Goal: Information Seeking & Learning: Check status

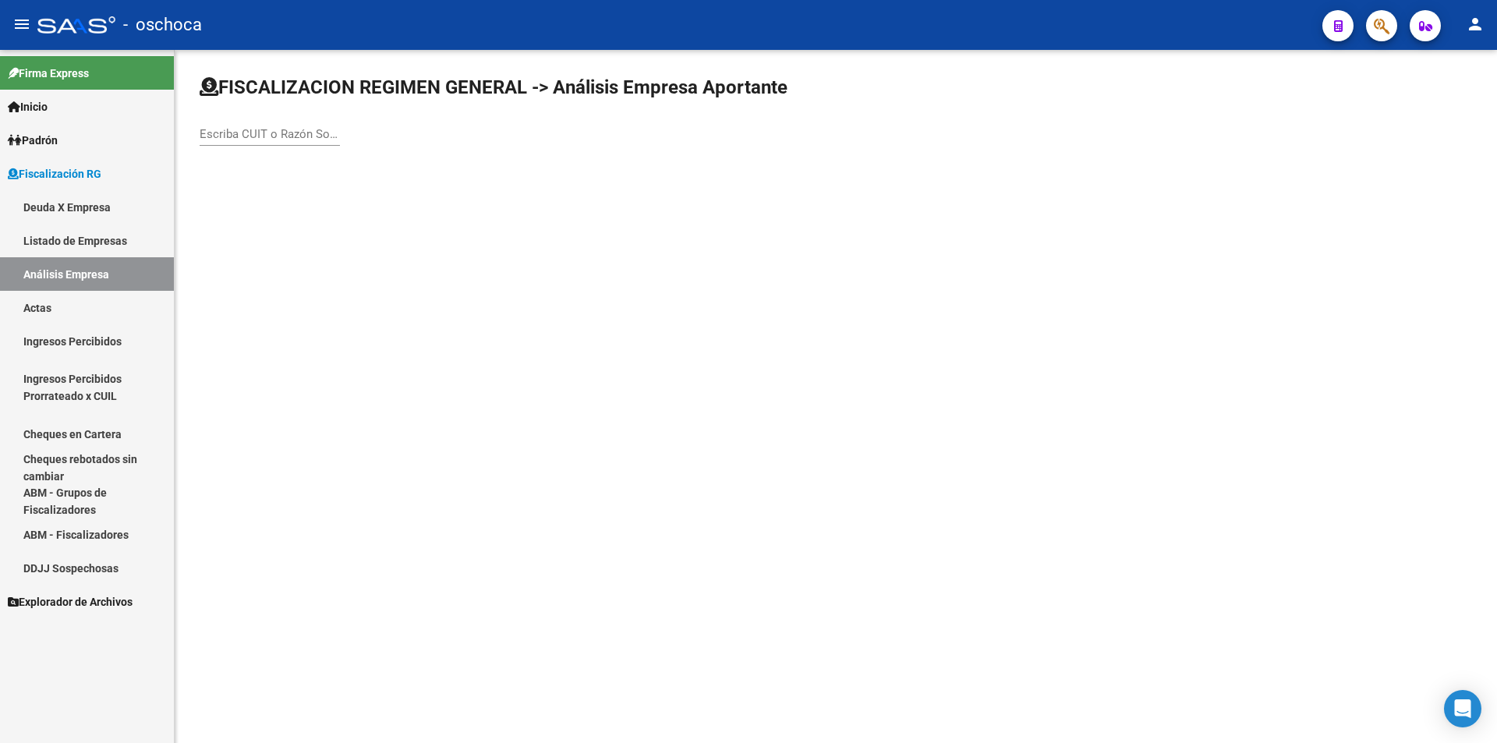
click at [257, 133] on input "Escriba CUIT o Razón Social para buscar" at bounding box center [270, 134] width 140 height 14
type input "30693211049"
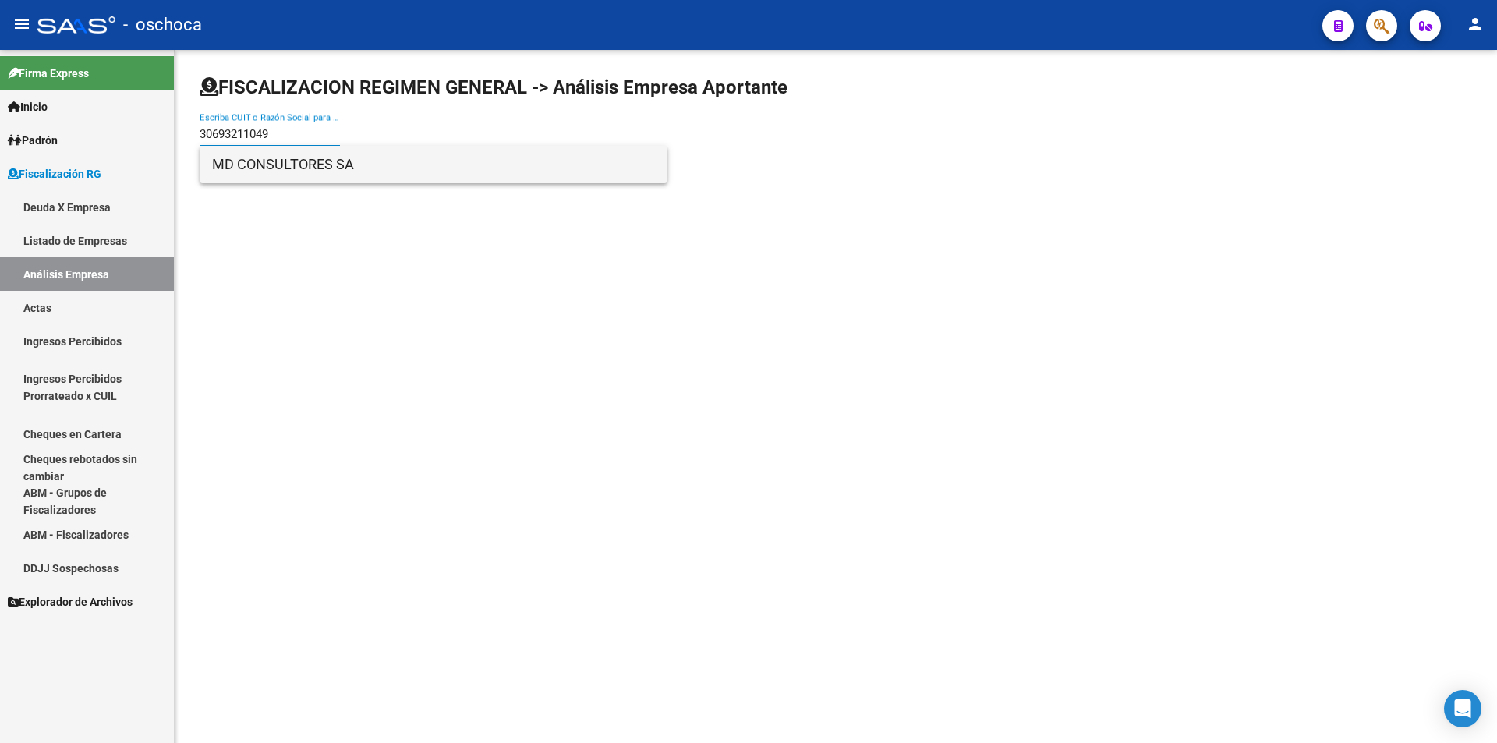
click at [275, 165] on span "MD CONSULTORES SA" at bounding box center [433, 164] width 443 height 37
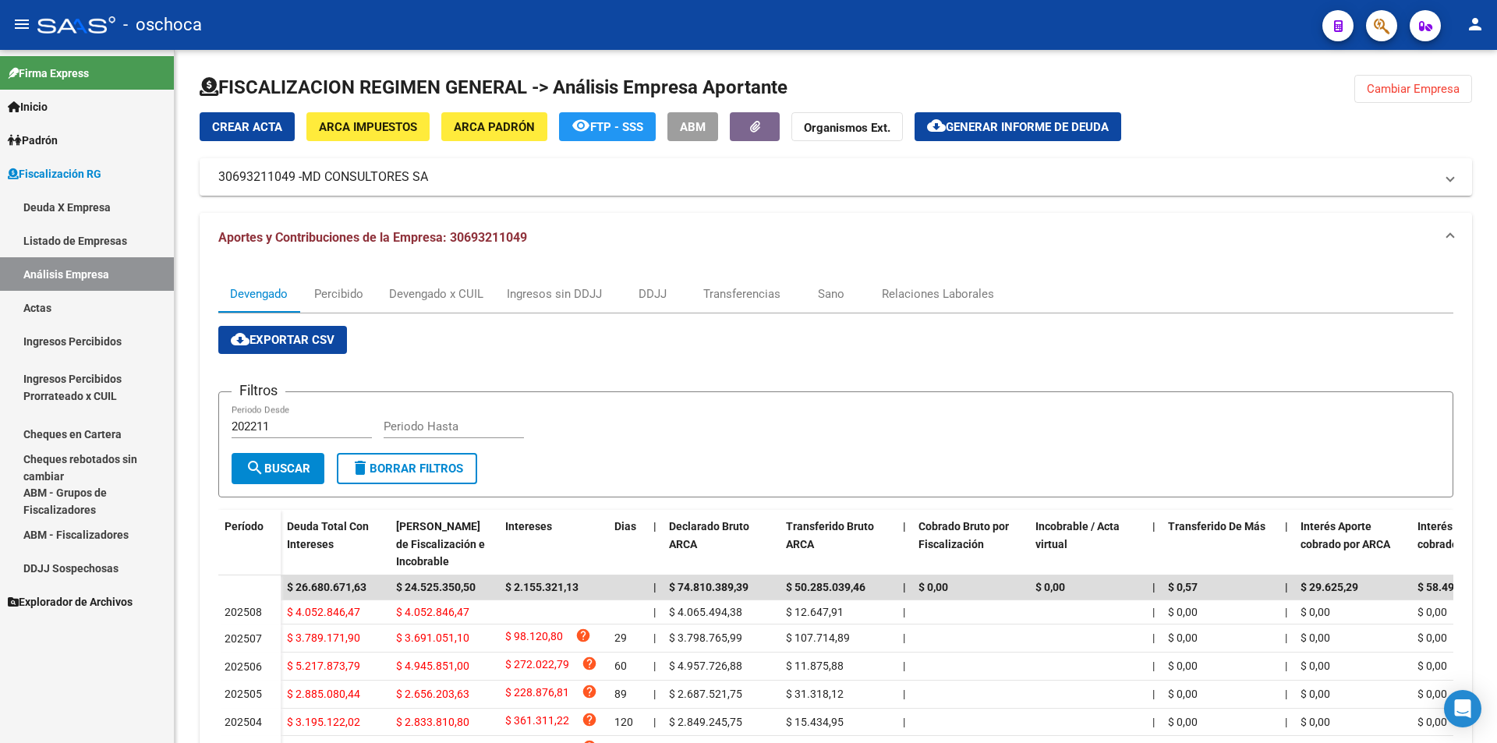
click at [77, 307] on link "Actas" at bounding box center [87, 308] width 174 height 34
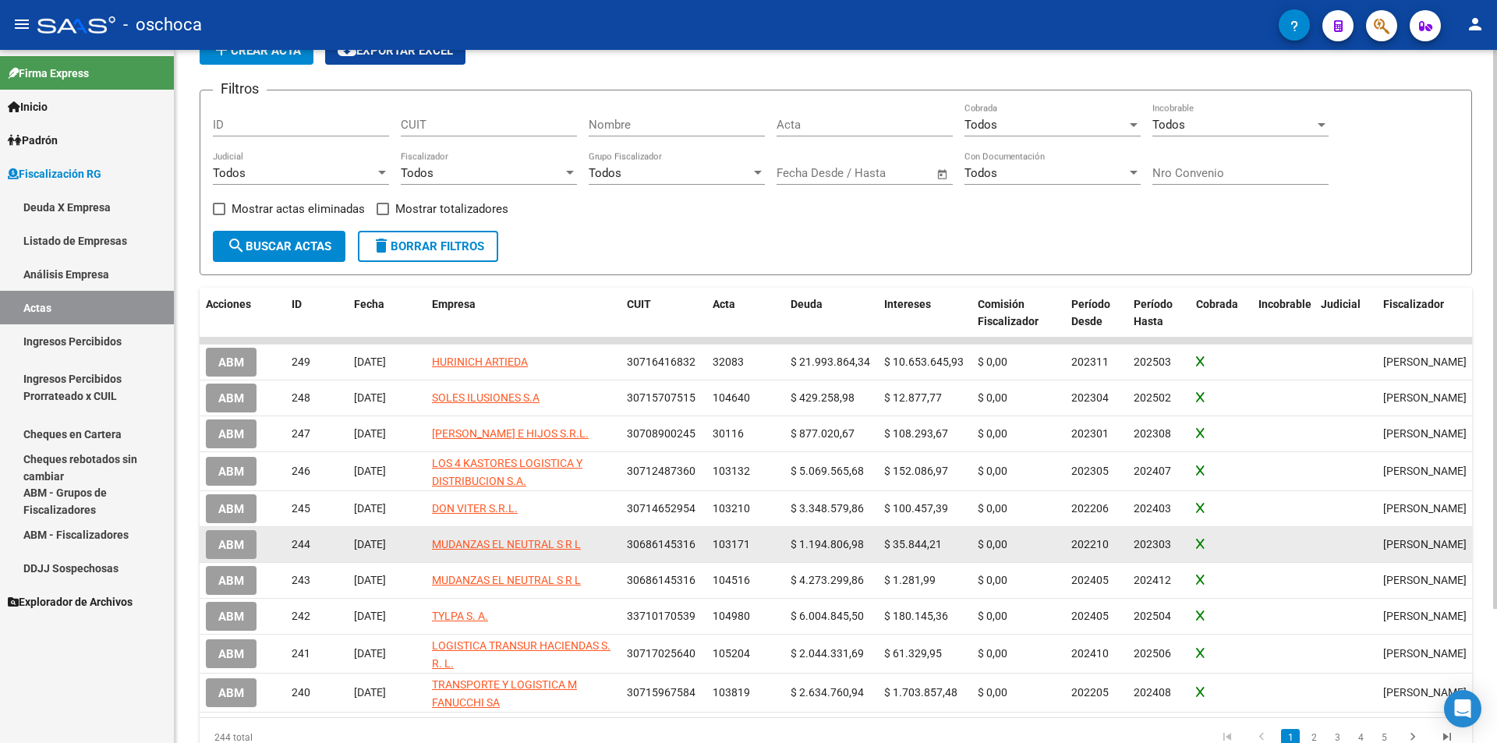
scroll to position [156, 0]
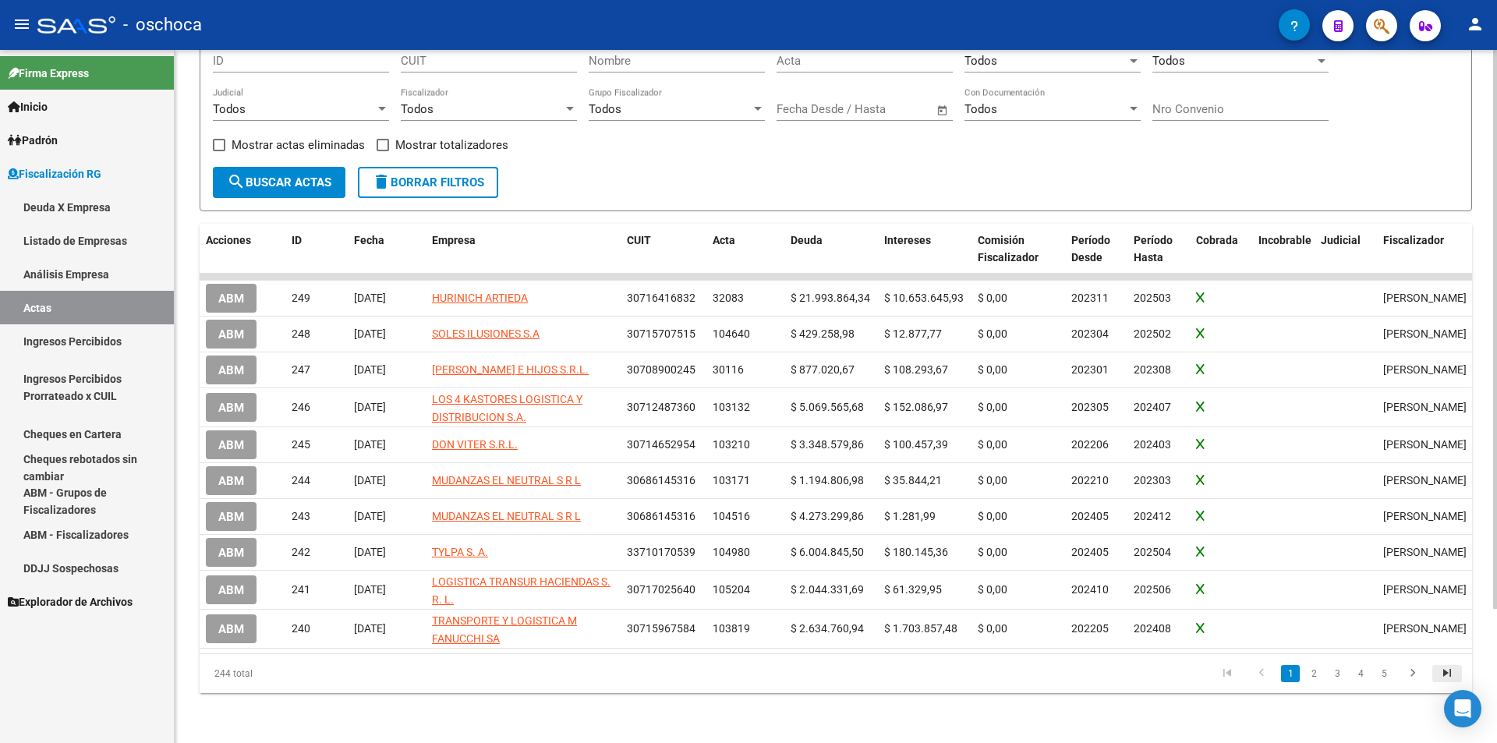
click at [1444, 685] on icon "go to last page" at bounding box center [1447, 675] width 20 height 19
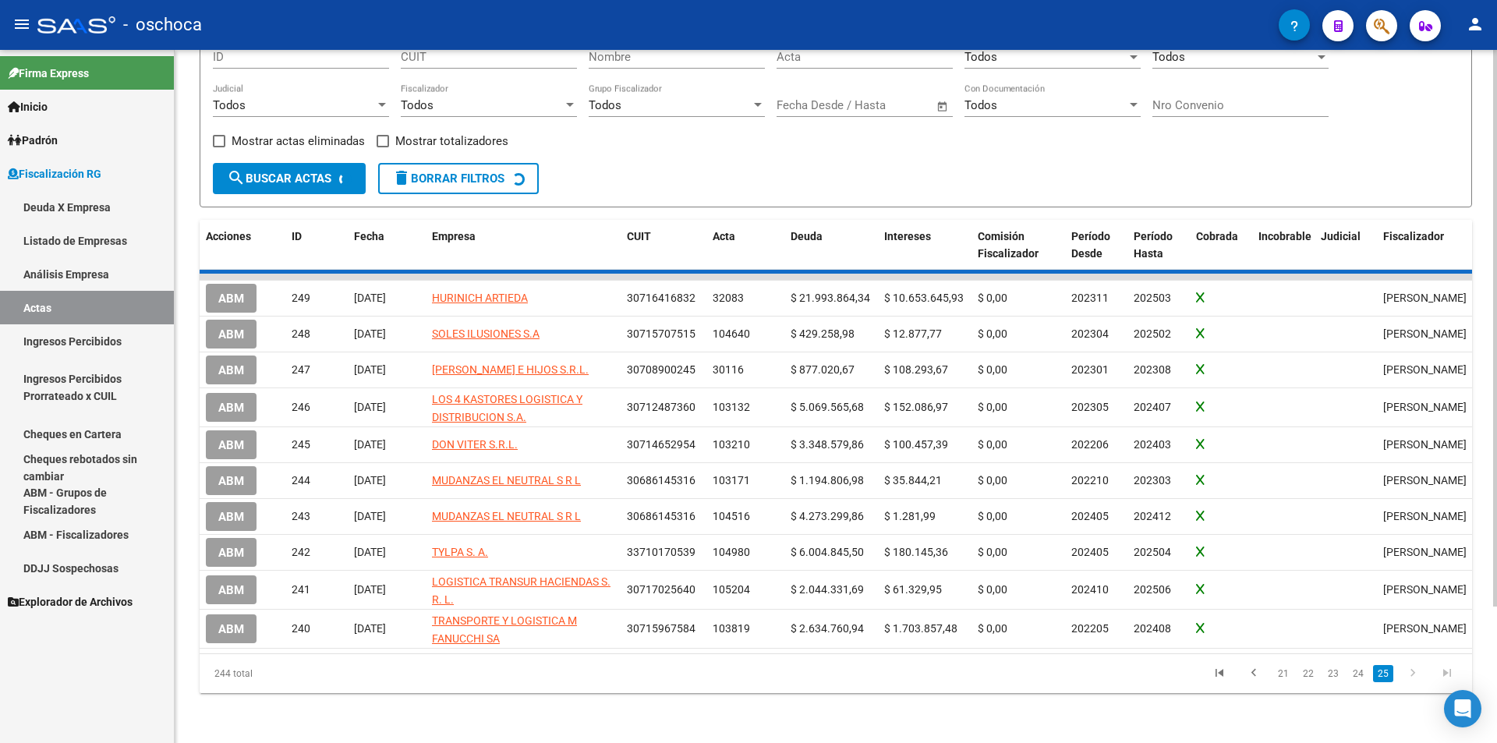
scroll to position [0, 0]
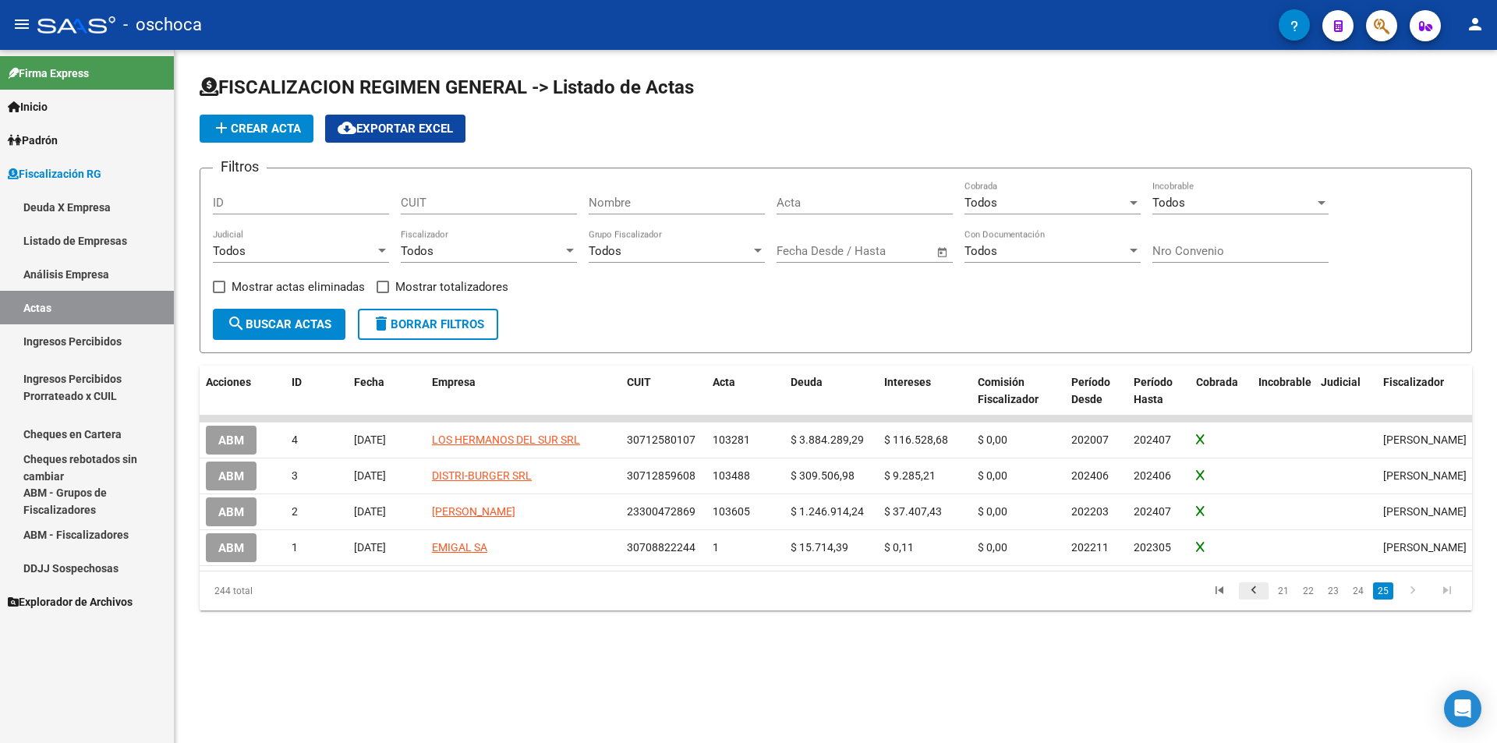
click at [1260, 602] on icon "go to previous page" at bounding box center [1254, 592] width 20 height 19
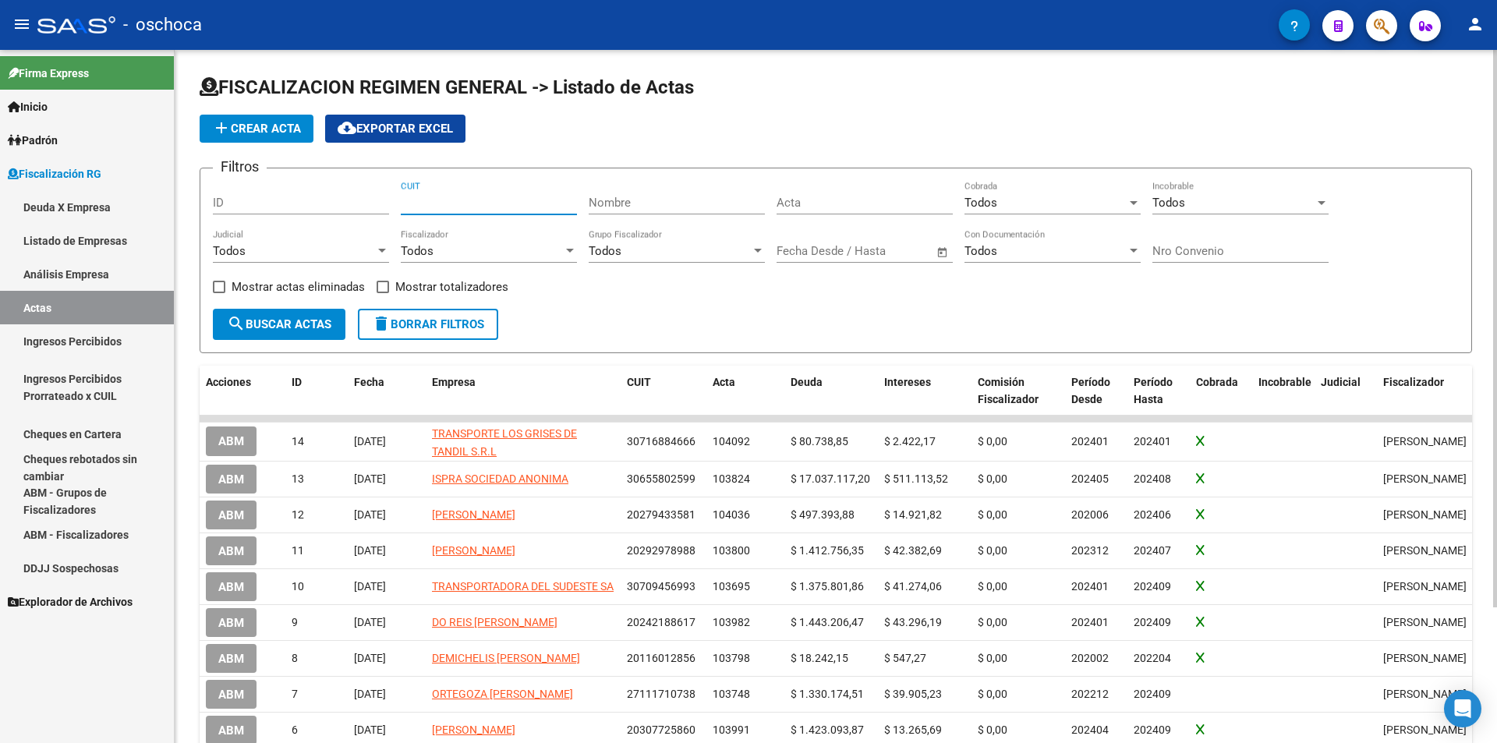
click at [416, 207] on input "CUIT" at bounding box center [489, 203] width 176 height 14
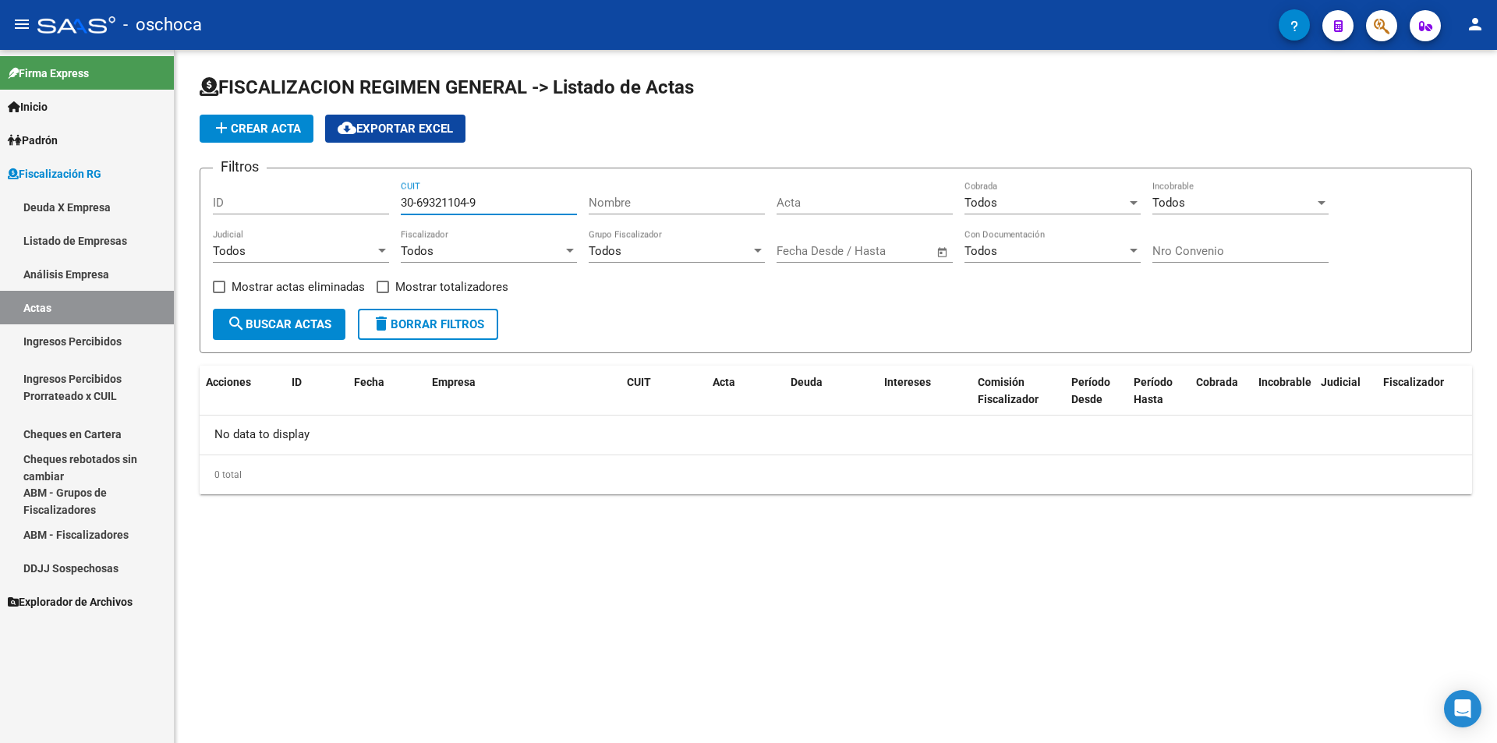
type input "30-69321104-9"
click at [217, 291] on span at bounding box center [219, 287] width 12 height 12
click at [218, 293] on input "Mostrar actas eliminadas" at bounding box center [218, 293] width 1 height 1
checkbox input "true"
click at [379, 285] on span at bounding box center [383, 287] width 12 height 12
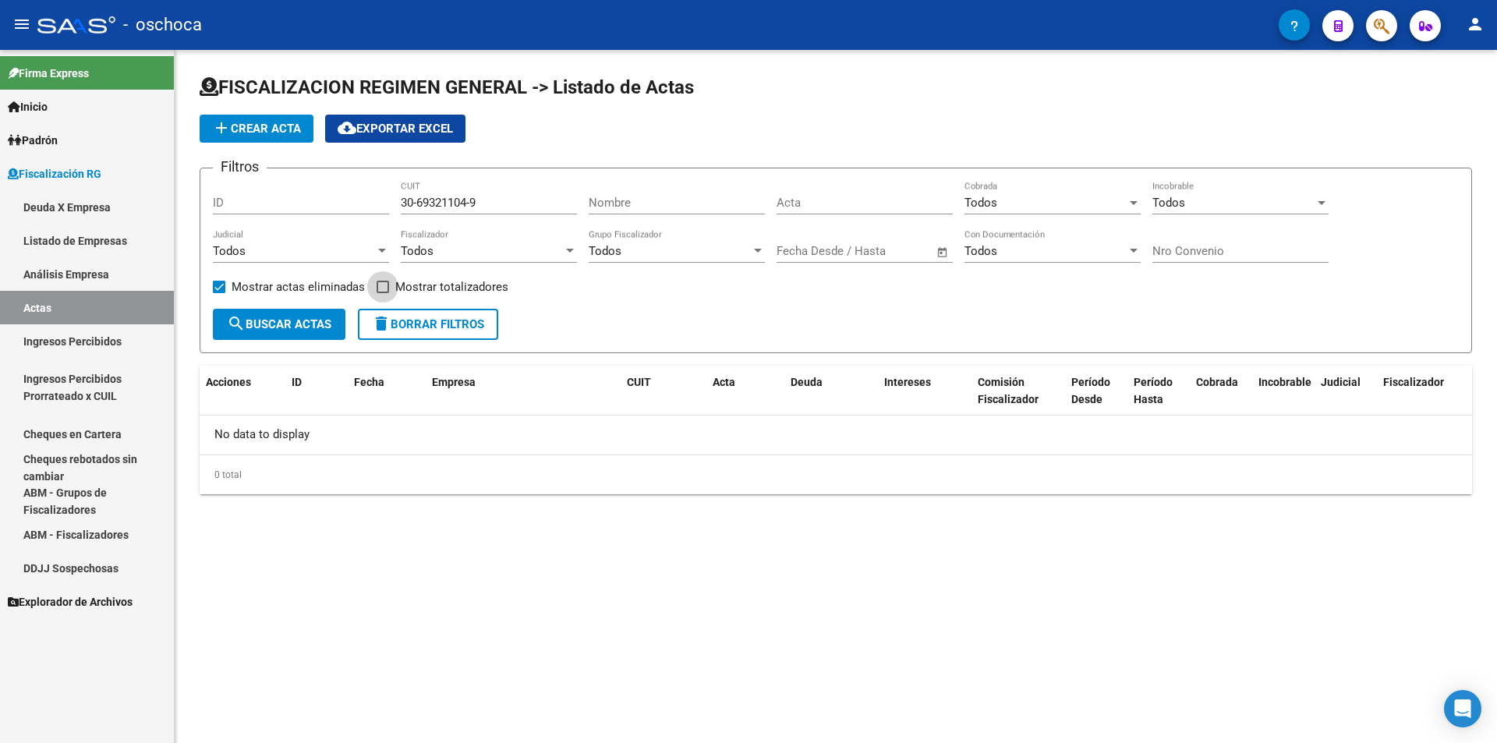
click at [382, 293] on input "Mostrar totalizadores" at bounding box center [382, 293] width 1 height 1
drag, startPoint x: 497, startPoint y: 210, endPoint x: 498, endPoint y: 200, distance: 9.4
click at [498, 204] on div "30-69321104-9 CUIT" at bounding box center [489, 198] width 176 height 34
click at [382, 284] on span at bounding box center [383, 287] width 12 height 12
click at [382, 293] on input "Mostrar totalizadores" at bounding box center [382, 293] width 1 height 1
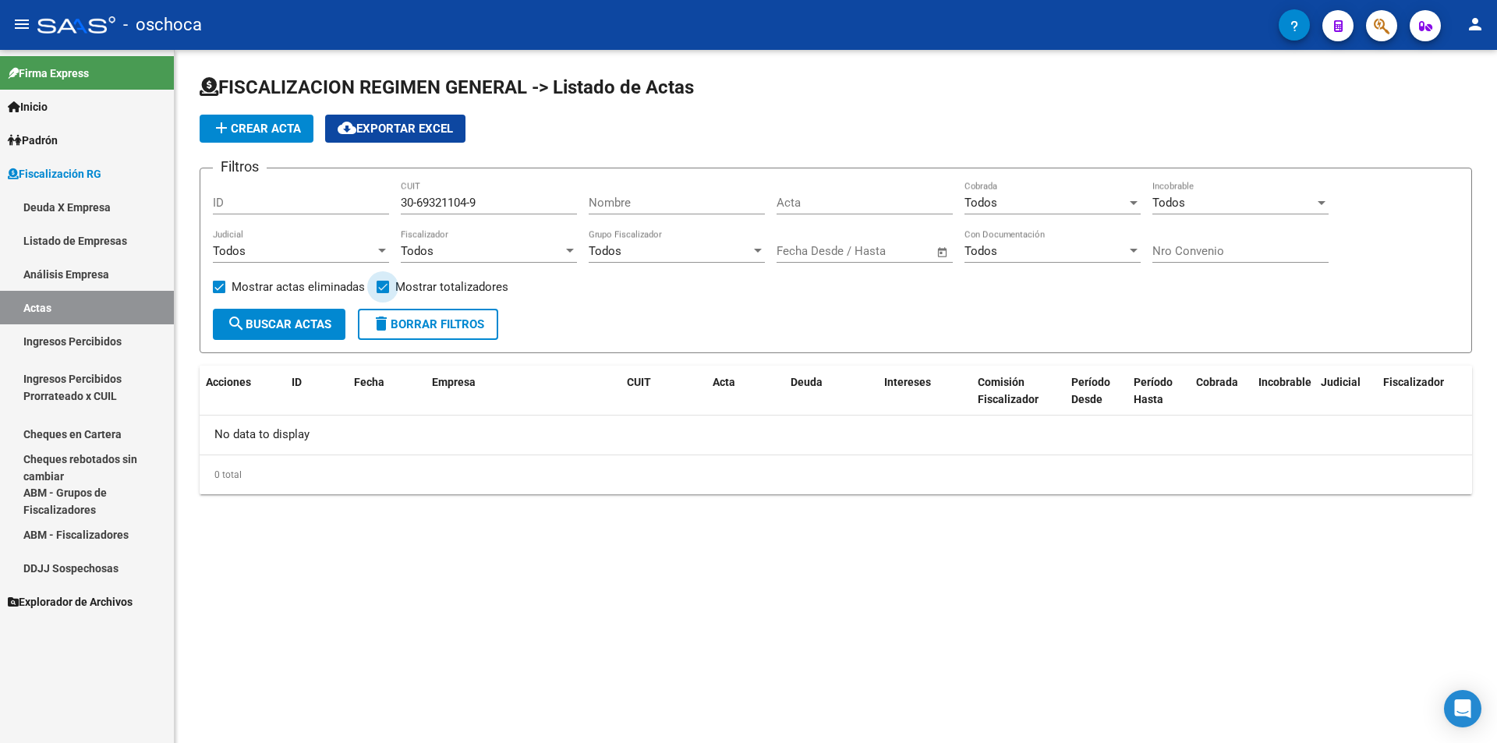
checkbox input "false"
click at [220, 282] on span at bounding box center [219, 287] width 12 height 12
click at [219, 293] on input "Mostrar actas eliminadas" at bounding box center [218, 293] width 1 height 1
checkbox input "false"
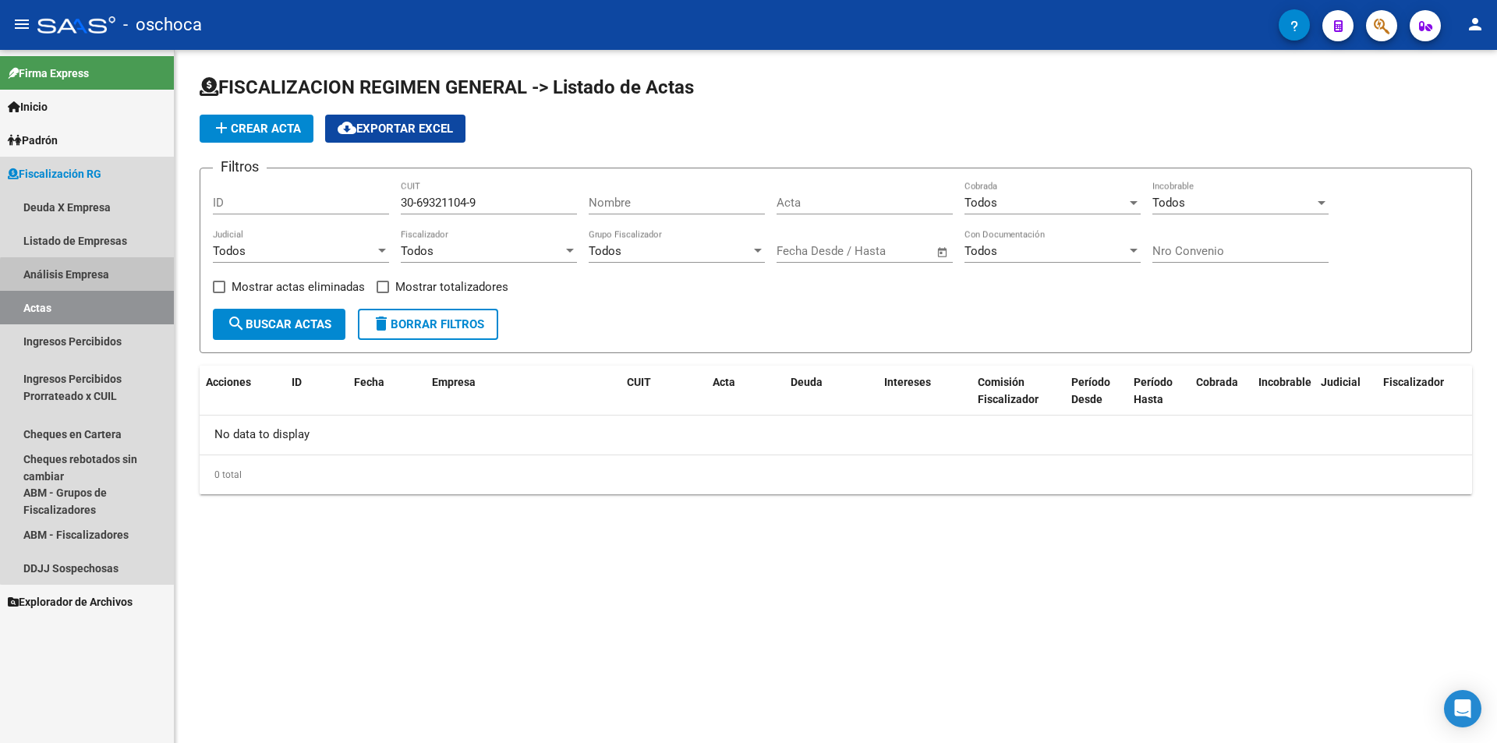
click at [90, 276] on link "Análisis Empresa" at bounding box center [87, 274] width 174 height 34
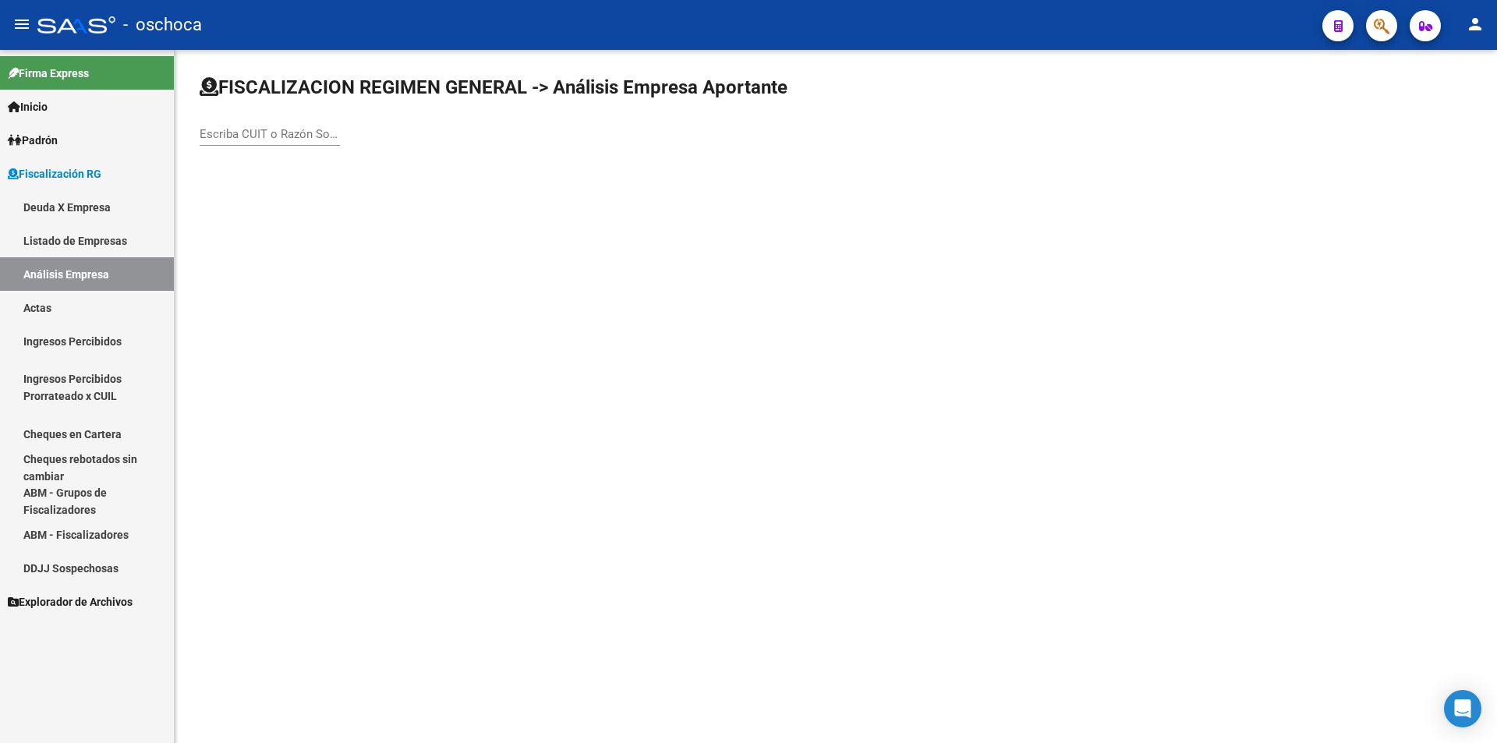
click at [205, 139] on input "Escriba CUIT o Razón Social para buscar" at bounding box center [270, 134] width 140 height 14
type input "30693211046"
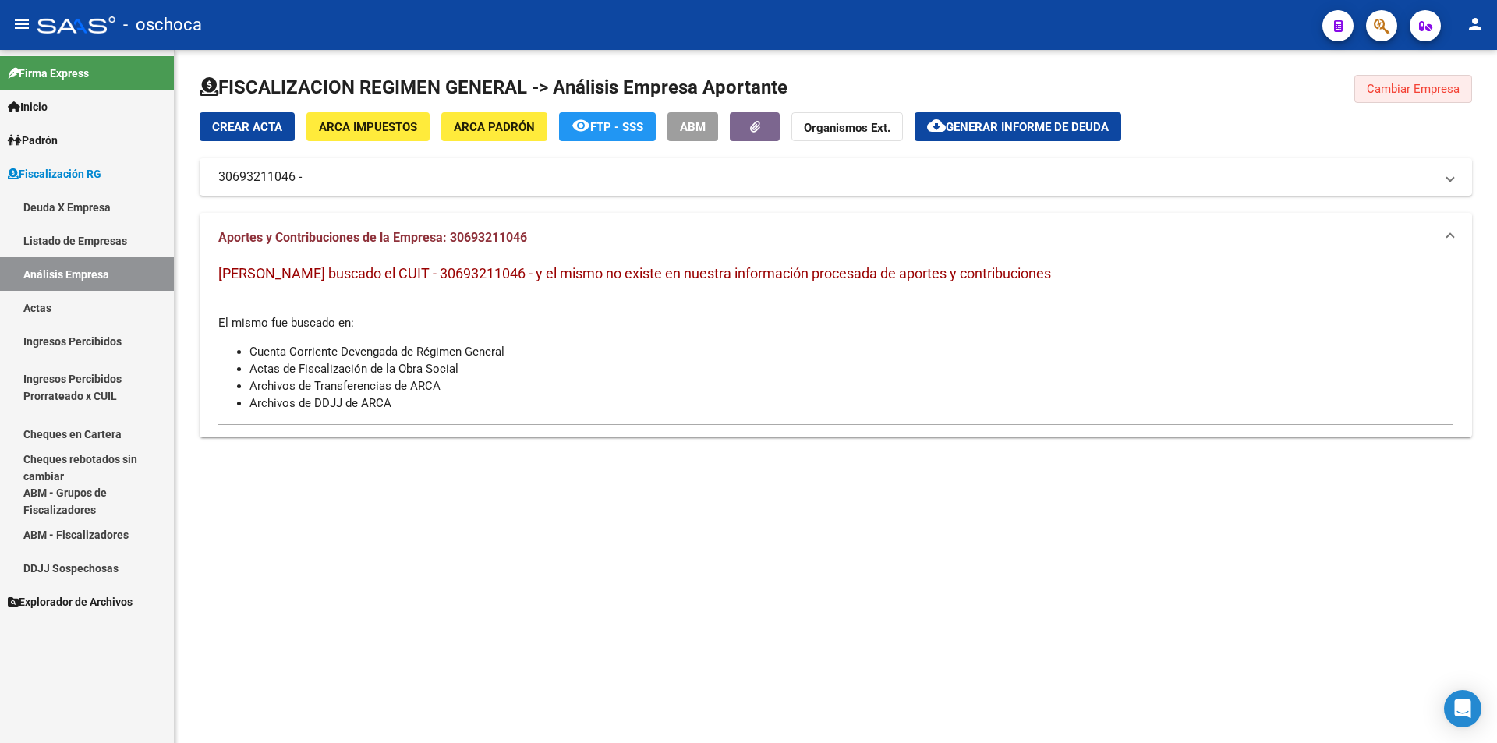
drag, startPoint x: 1408, startPoint y: 80, endPoint x: 888, endPoint y: 90, distance: 521.1
click at [1408, 80] on button "Cambiar Empresa" at bounding box center [1414, 89] width 118 height 28
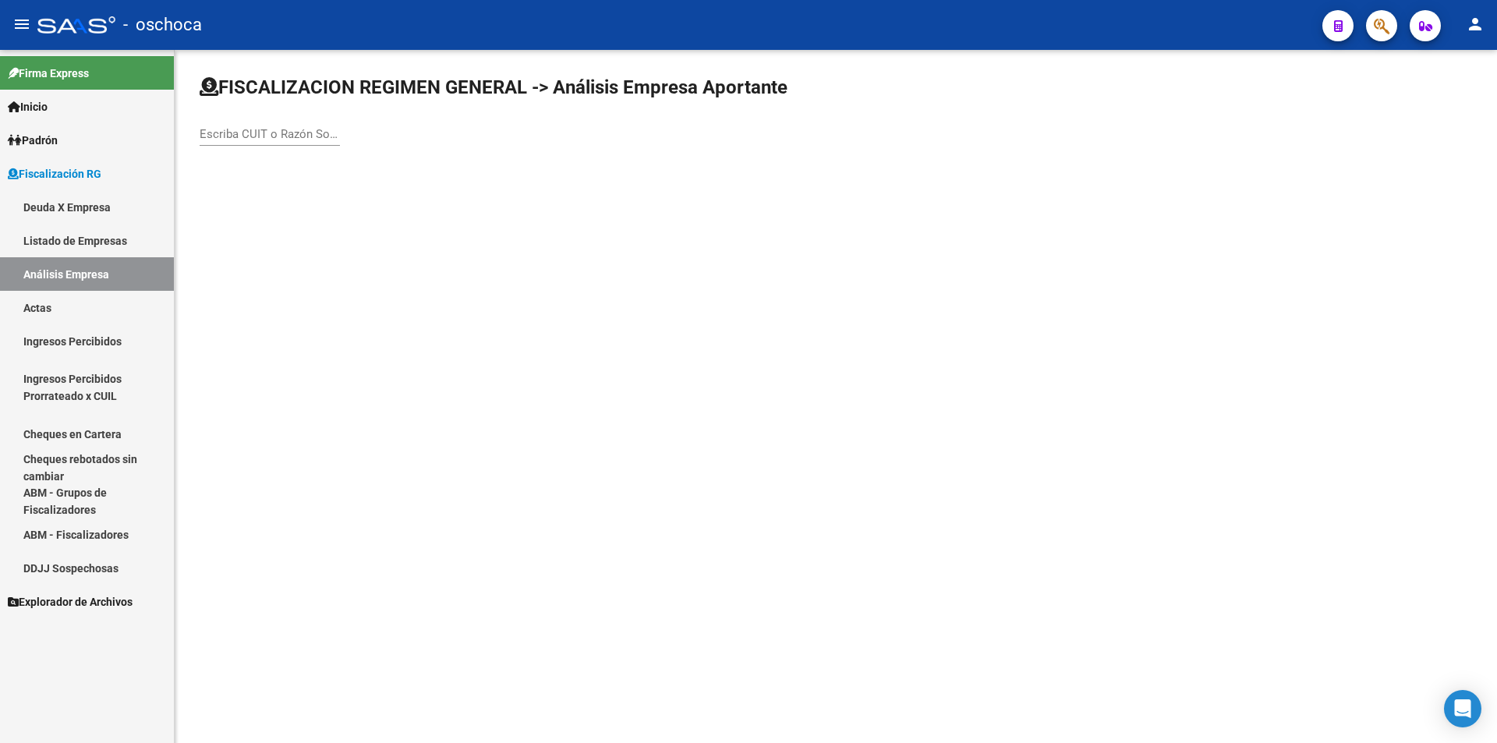
click at [214, 135] on input "Escriba CUIT o Razón Social para buscar" at bounding box center [270, 134] width 140 height 14
type input "30693211049"
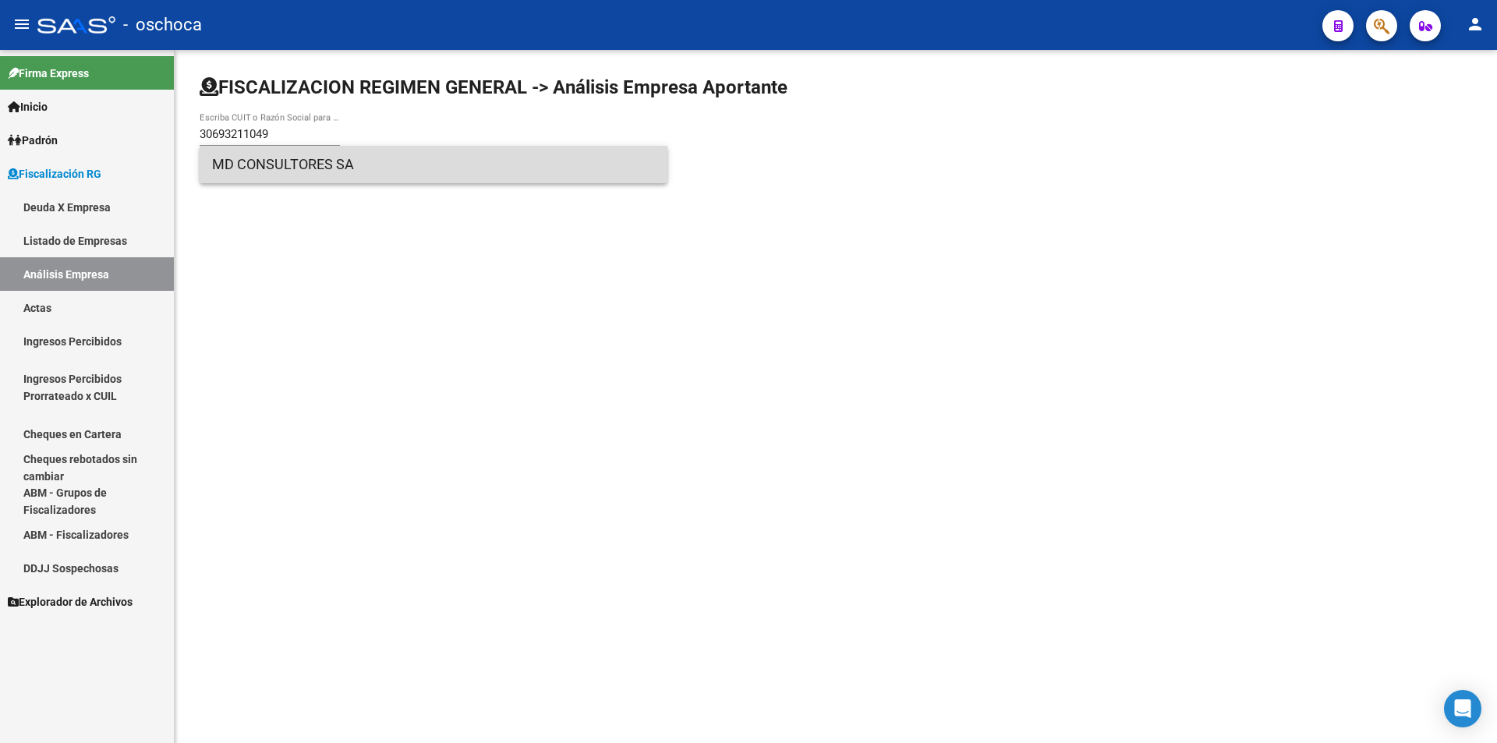
click at [228, 171] on span "MD CONSULTORES SA" at bounding box center [433, 164] width 443 height 37
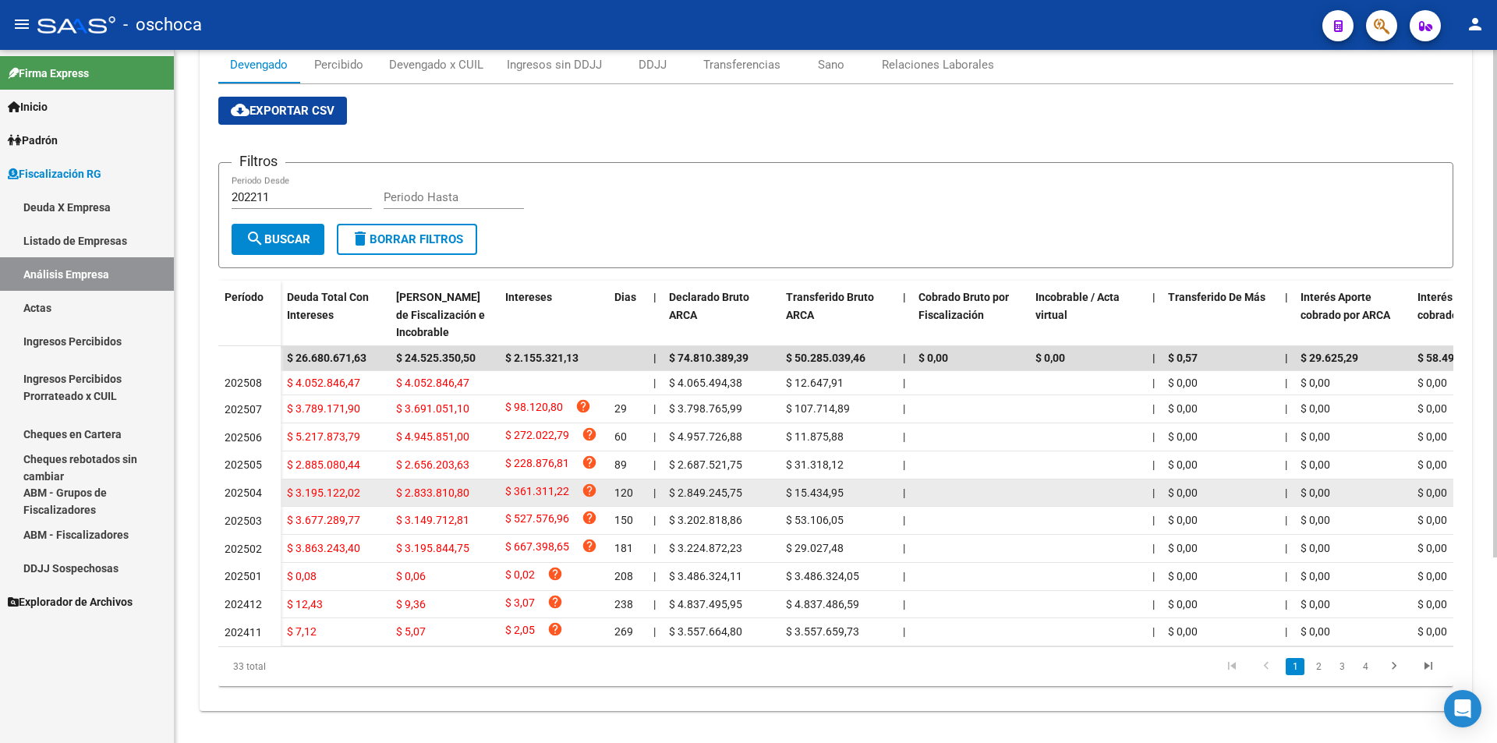
scroll to position [253, 0]
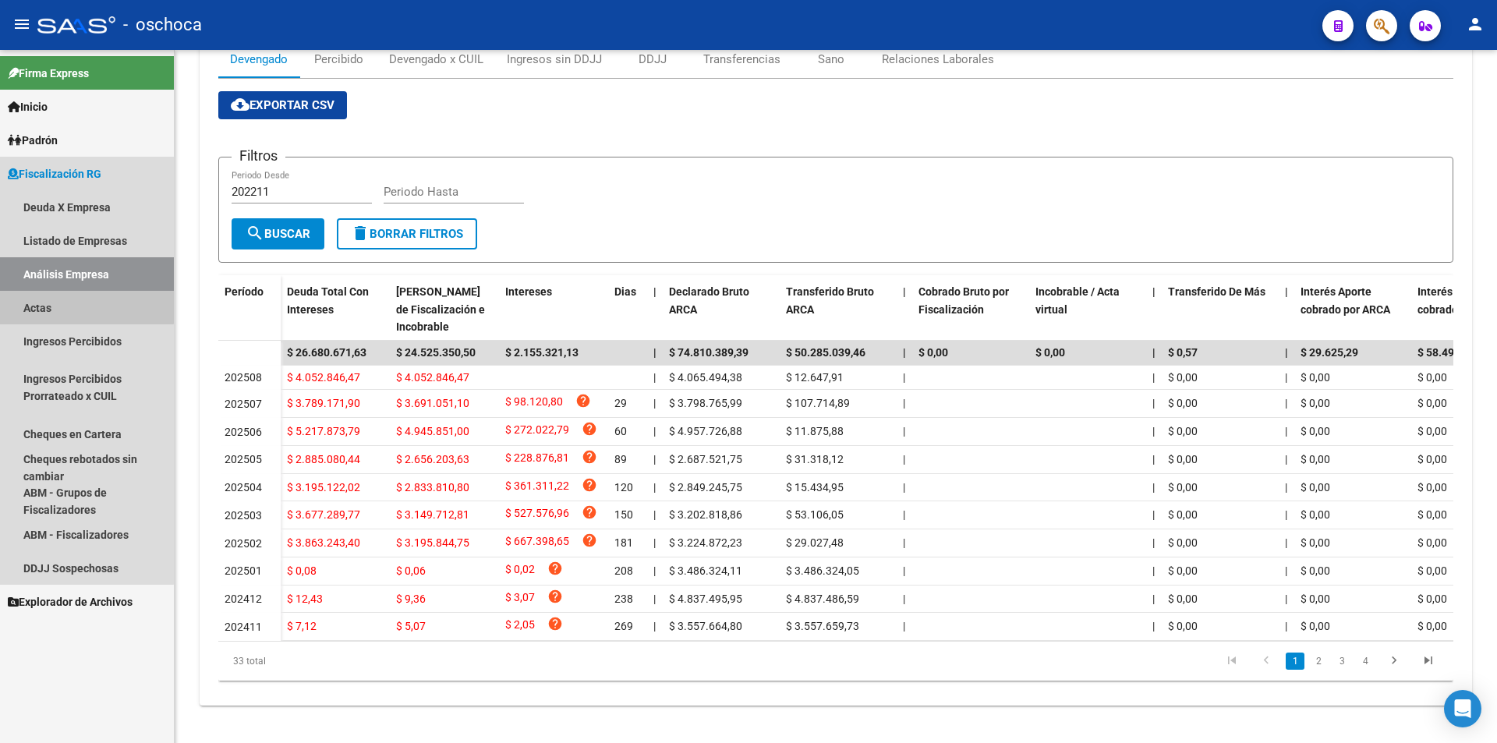
click at [84, 306] on link "Actas" at bounding box center [87, 308] width 174 height 34
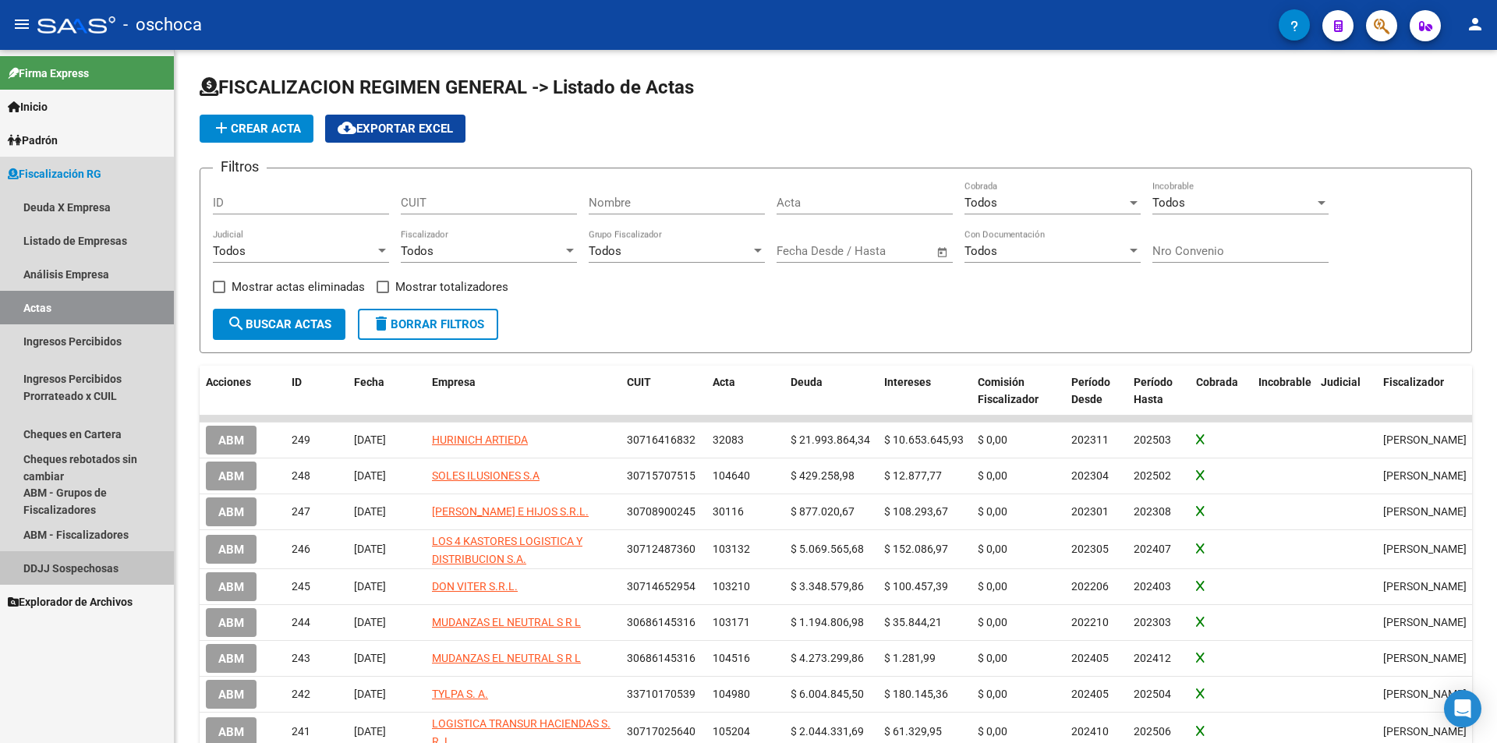
click at [79, 569] on link "DDJJ Sospechosas" at bounding box center [87, 568] width 174 height 34
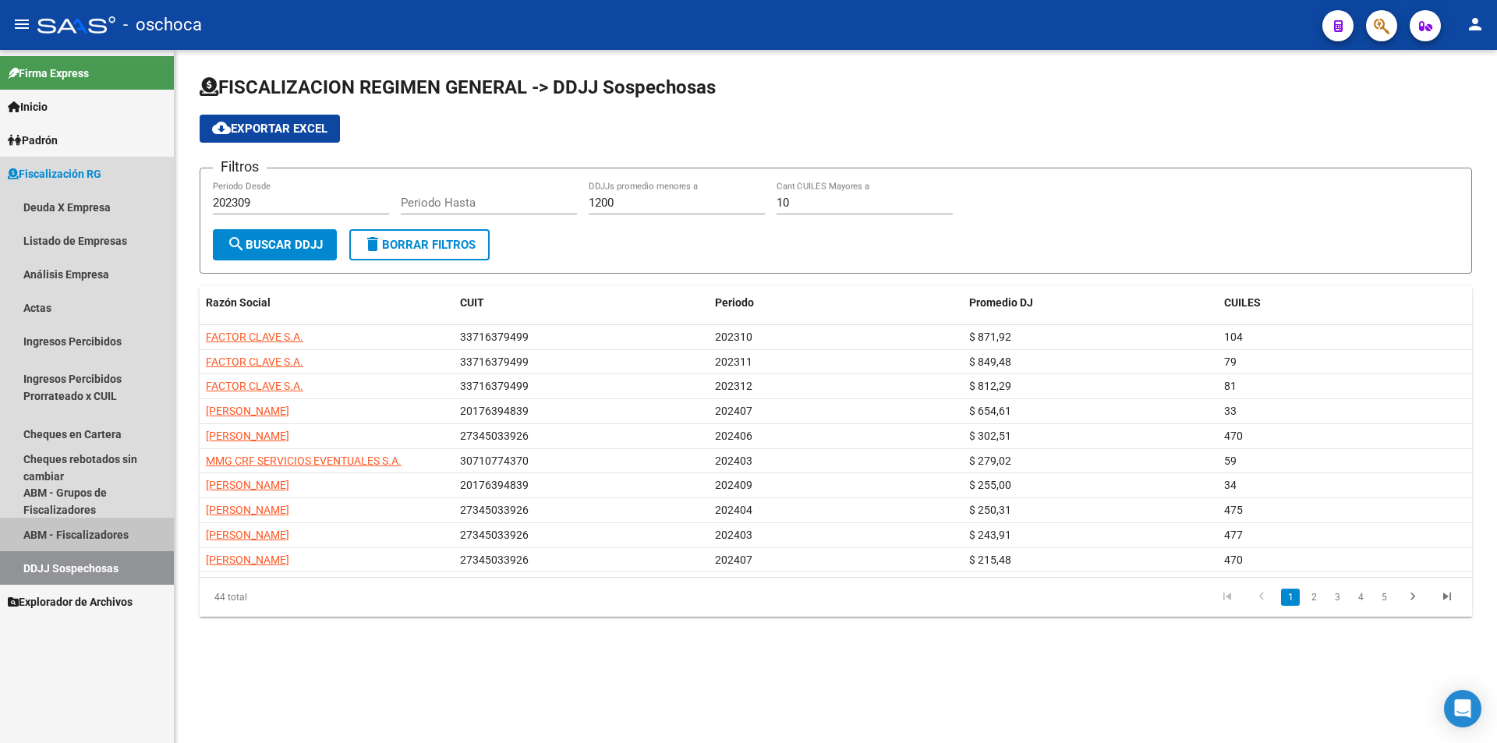
click at [73, 534] on link "ABM - Fiscalizadores" at bounding box center [87, 535] width 174 height 34
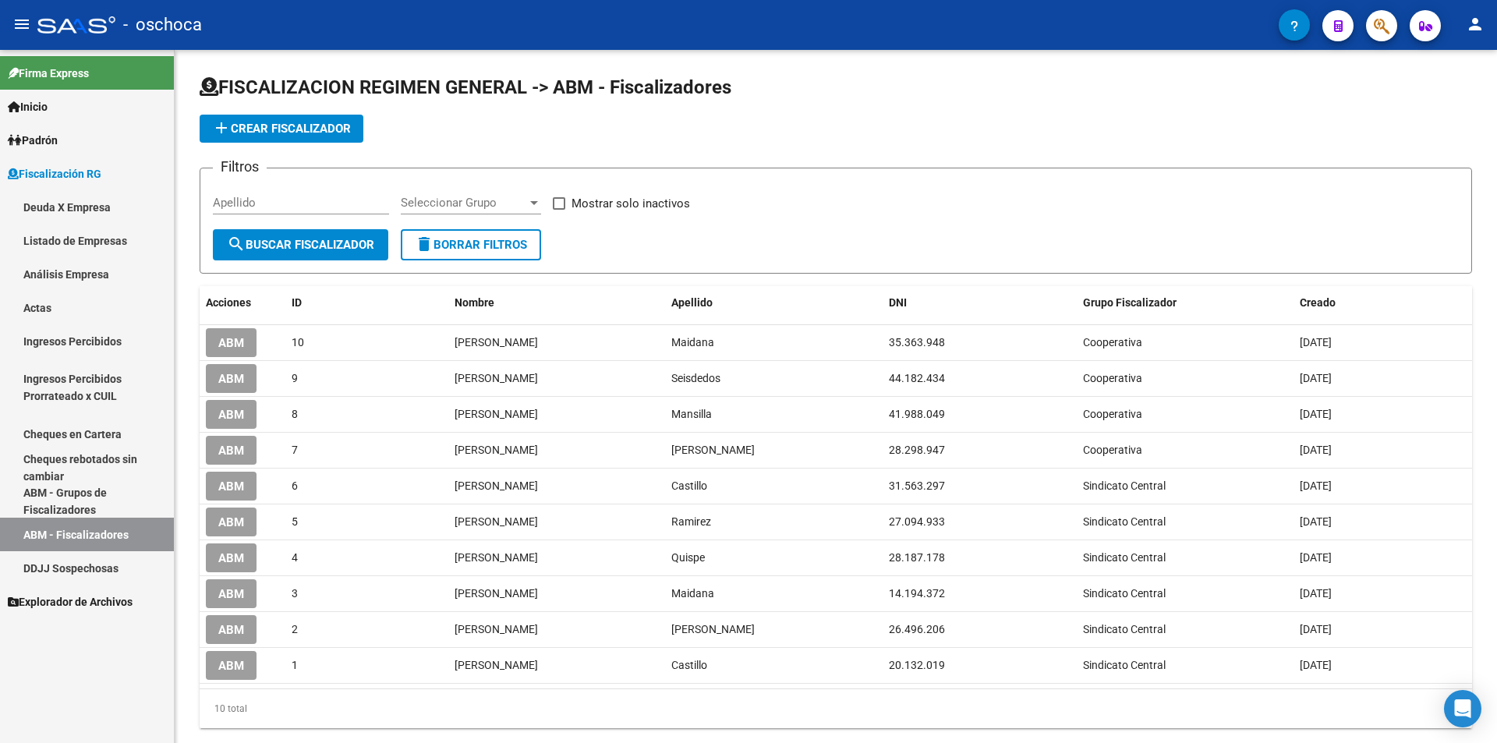
click at [80, 498] on link "ABM - Grupos de Fiscalizadores" at bounding box center [87, 501] width 174 height 34
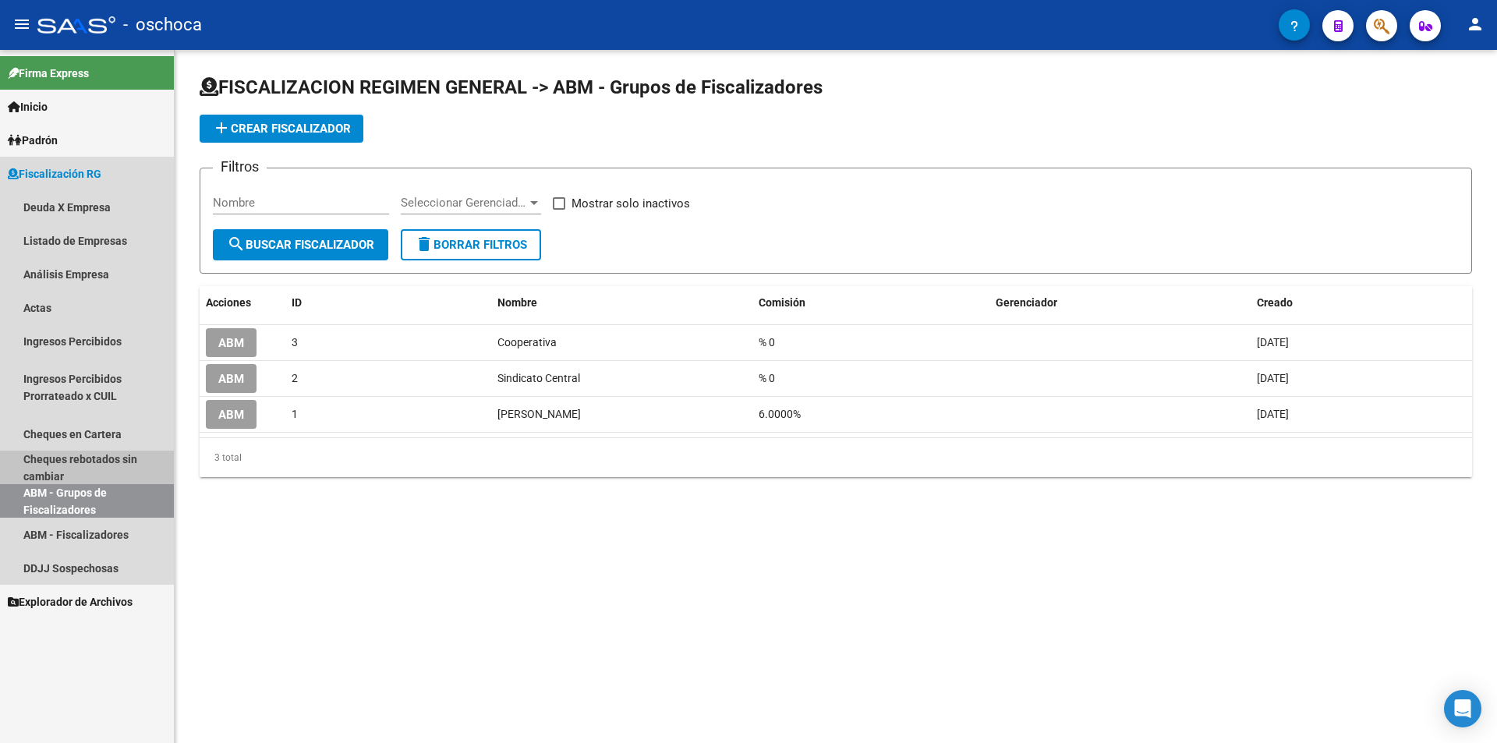
click at [90, 455] on link "Cheques rebotados sin cambiar" at bounding box center [87, 468] width 174 height 34
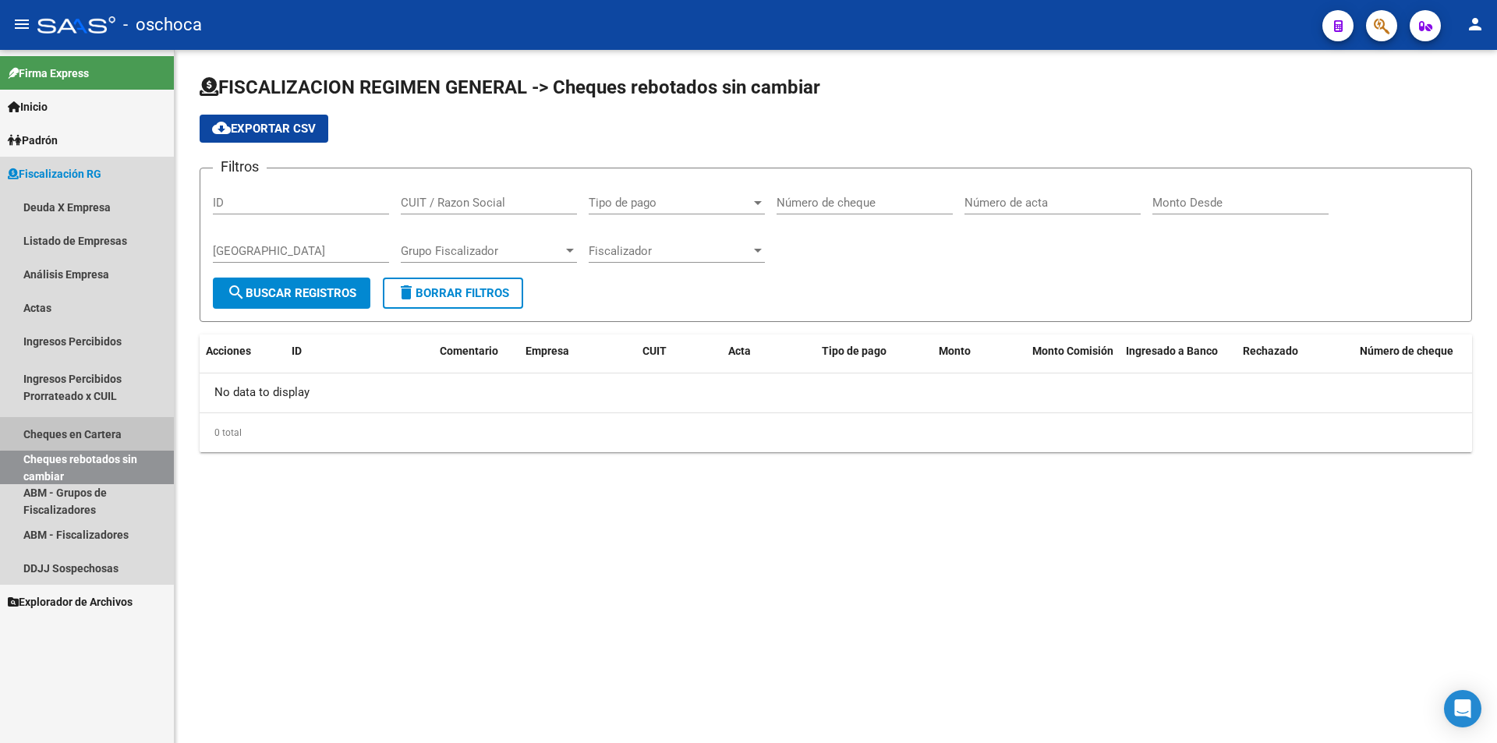
click at [93, 430] on link "Cheques en Cartera" at bounding box center [87, 434] width 174 height 34
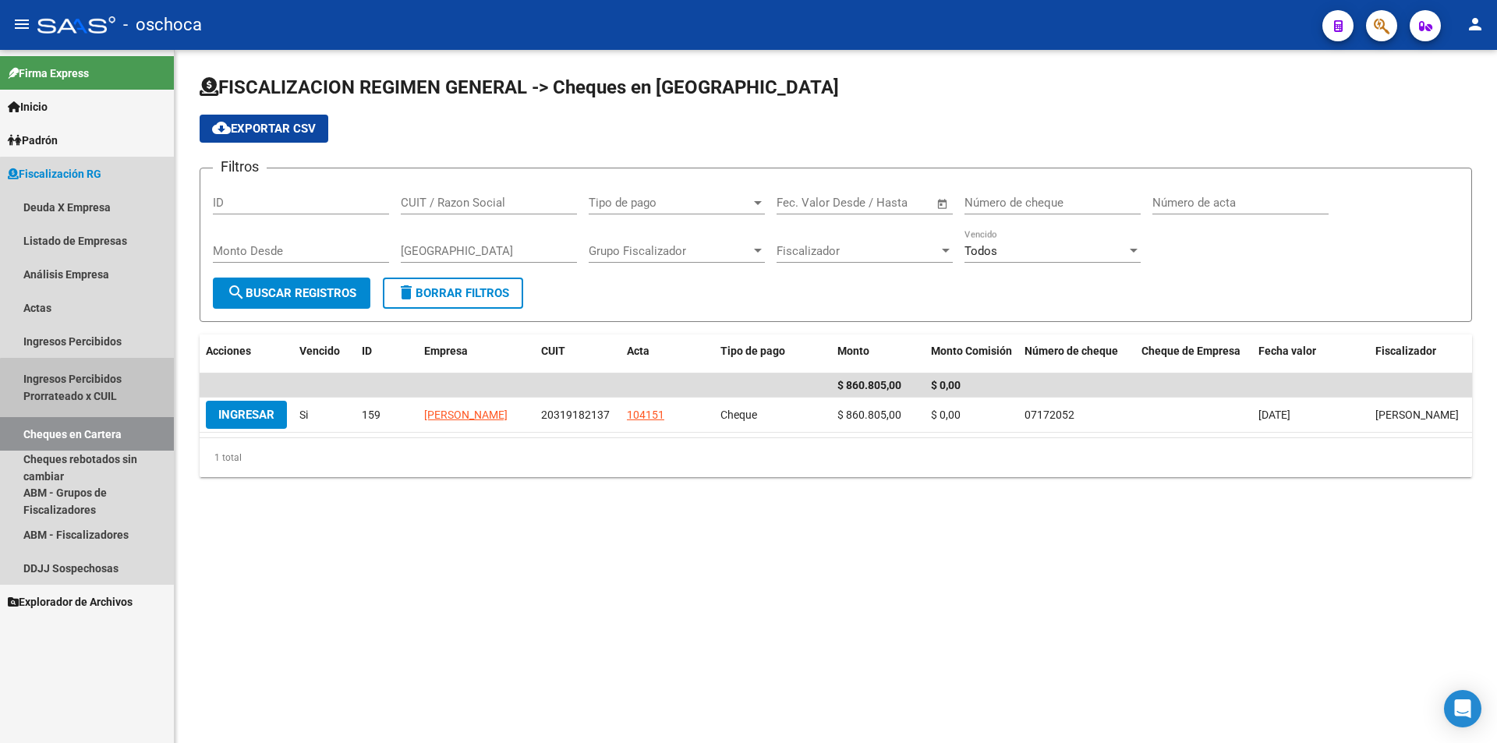
click at [87, 390] on link "Ingresos Percibidos Prorrateado x CUIL" at bounding box center [87, 387] width 174 height 59
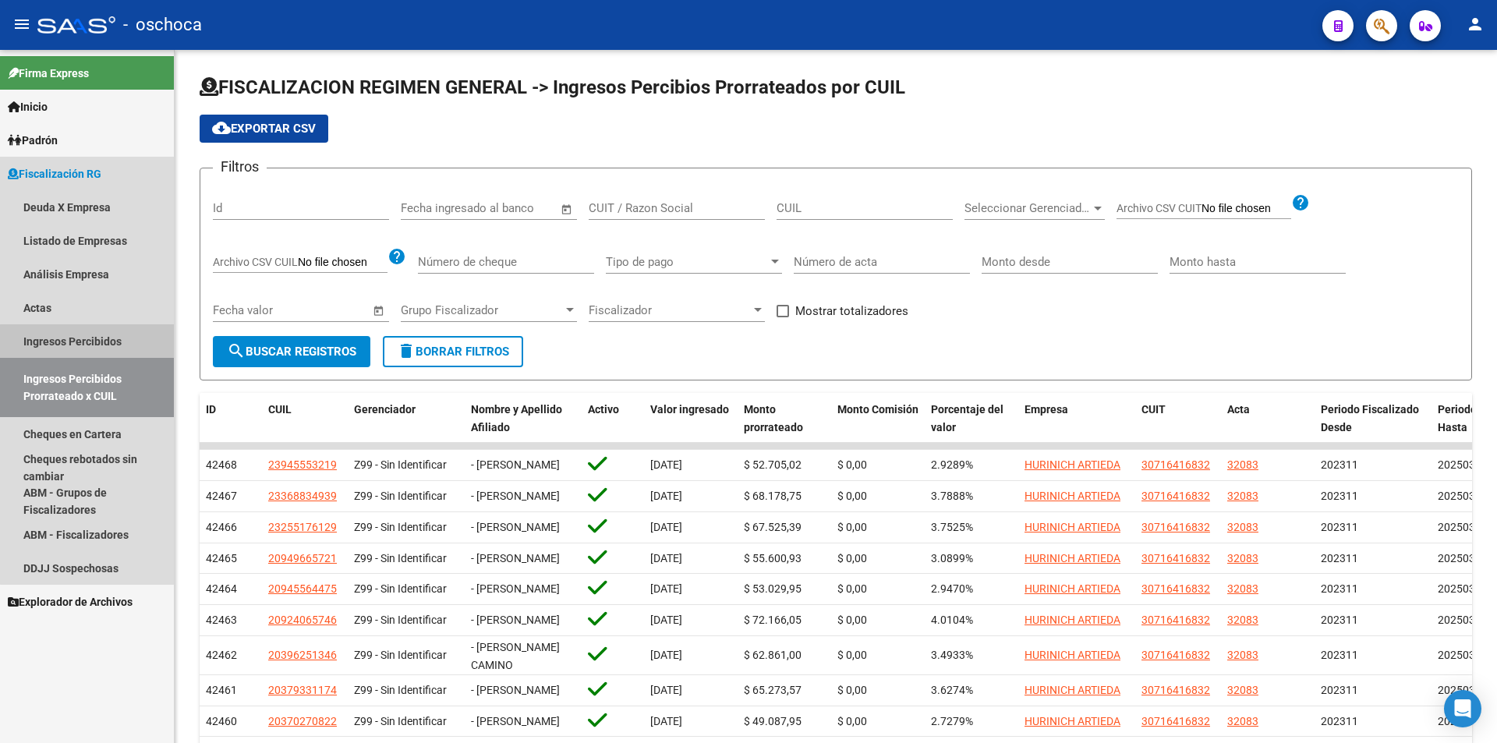
click at [117, 343] on link "Ingresos Percibidos" at bounding box center [87, 341] width 174 height 34
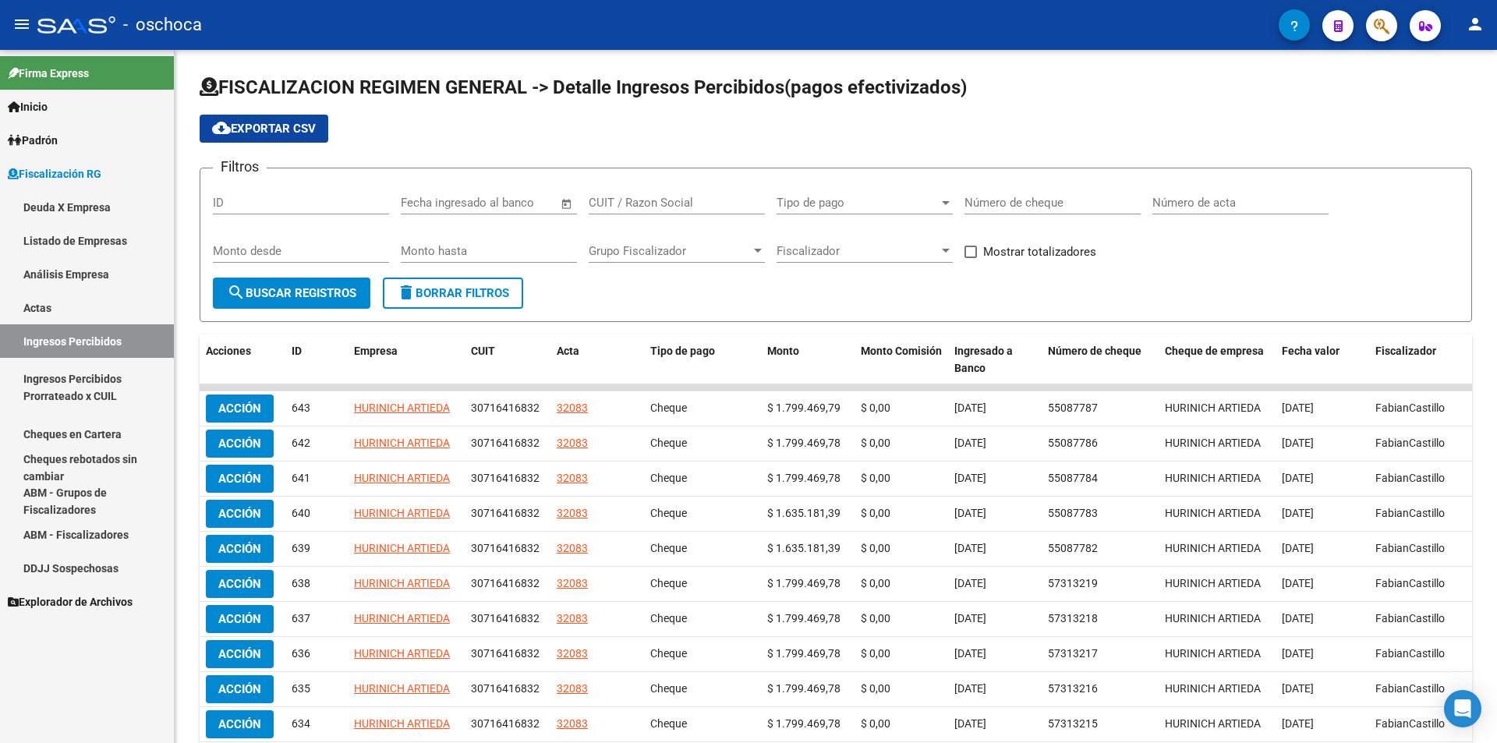
click at [83, 317] on link "Actas" at bounding box center [87, 308] width 174 height 34
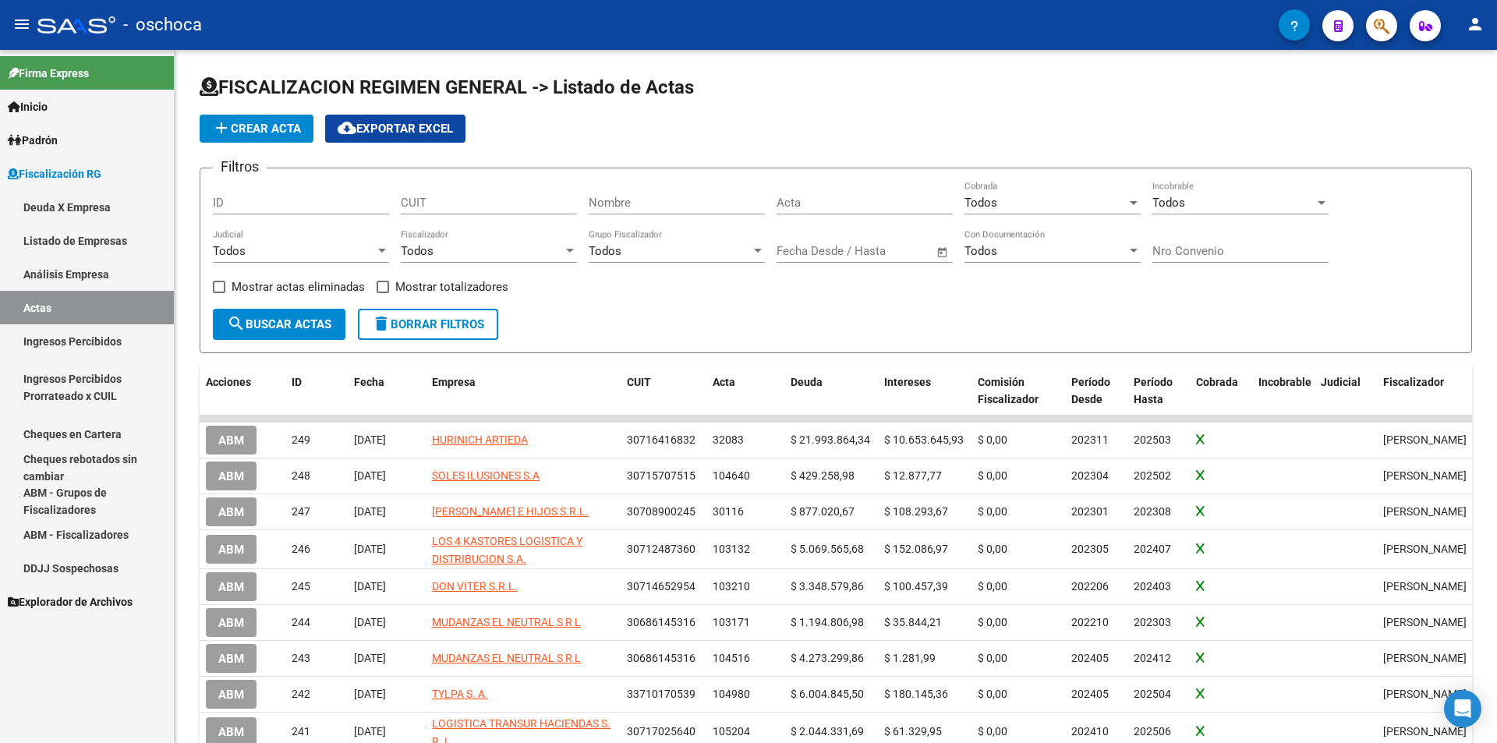
click at [66, 277] on link "Análisis Empresa" at bounding box center [87, 274] width 174 height 34
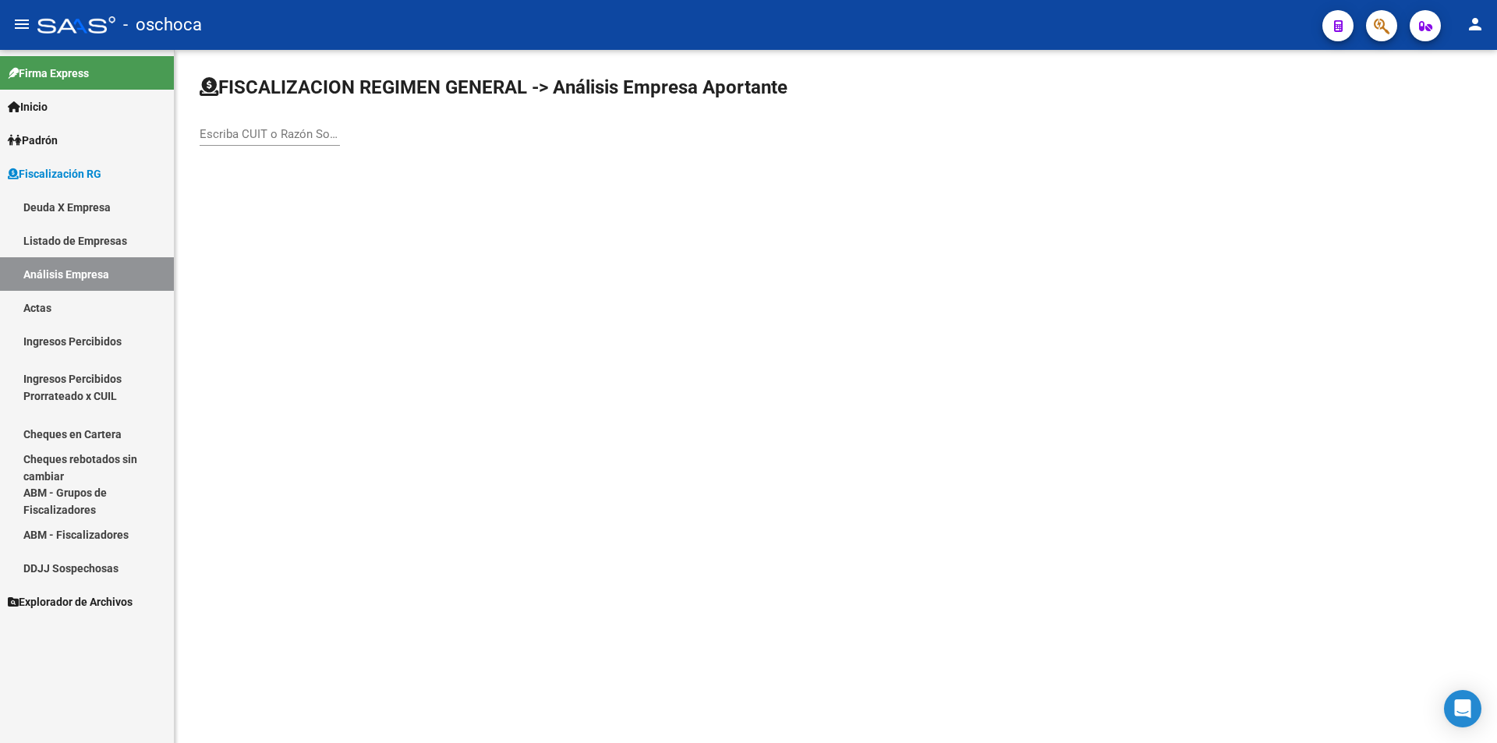
click at [74, 246] on link "Listado de Empresas" at bounding box center [87, 241] width 174 height 34
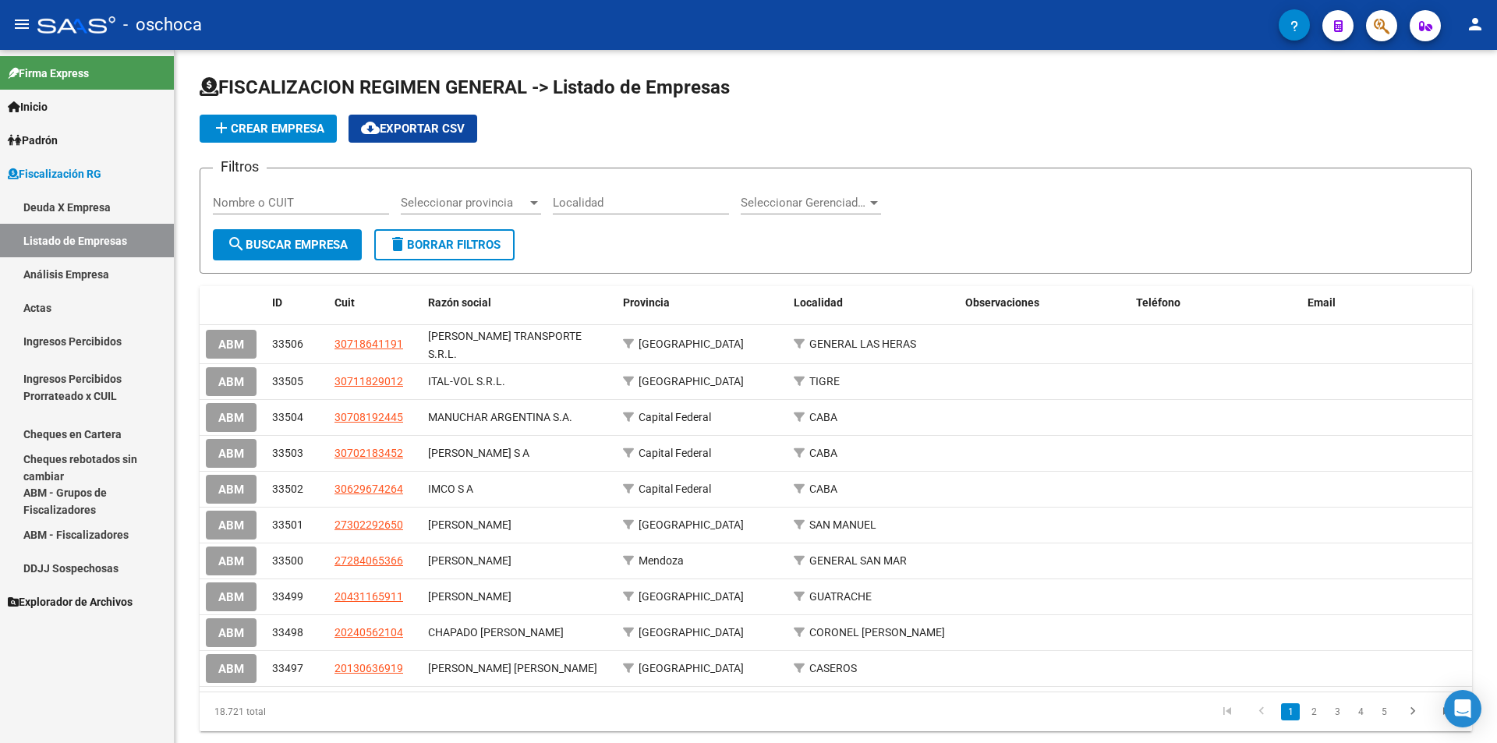
click at [86, 202] on link "Deuda X Empresa" at bounding box center [87, 207] width 174 height 34
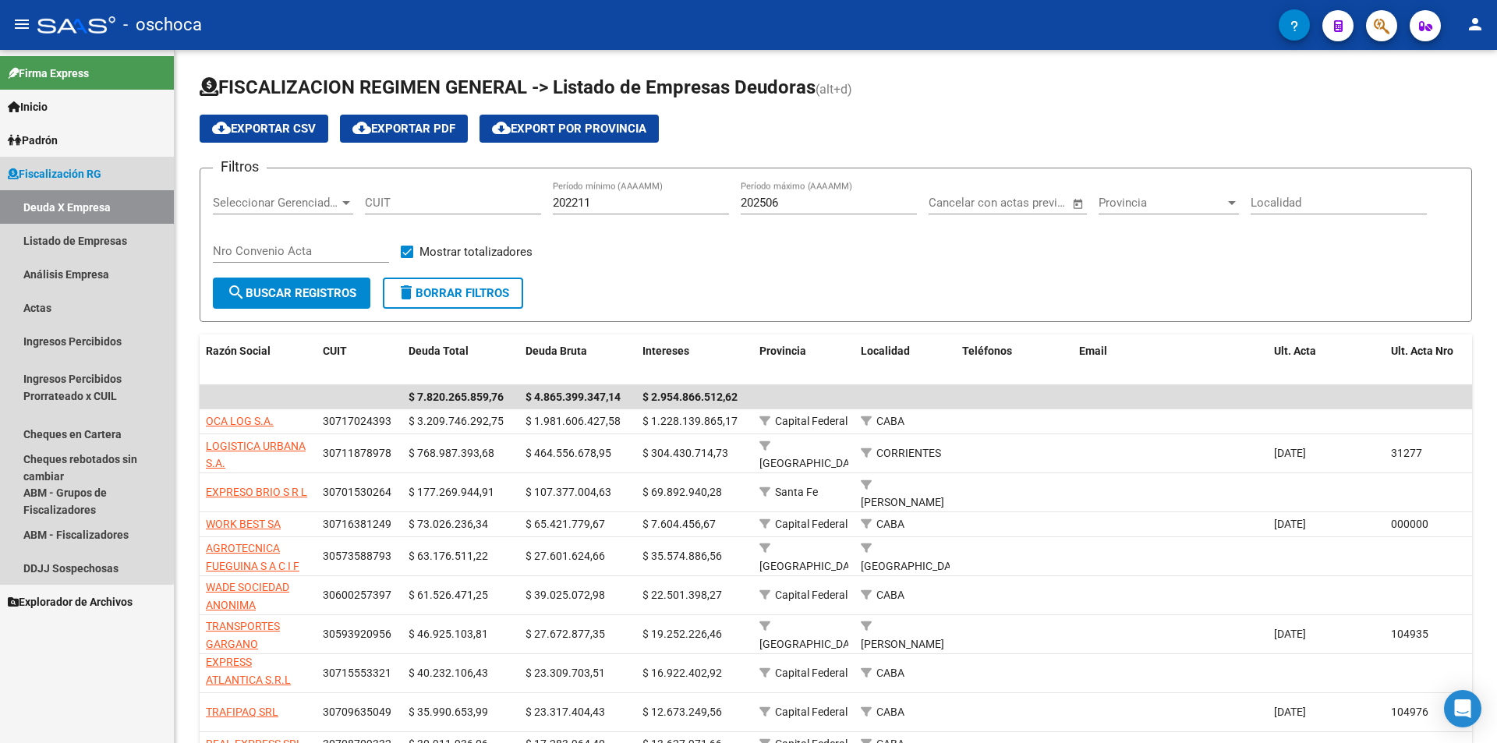
click at [80, 173] on span "Fiscalización RG" at bounding box center [55, 173] width 94 height 17
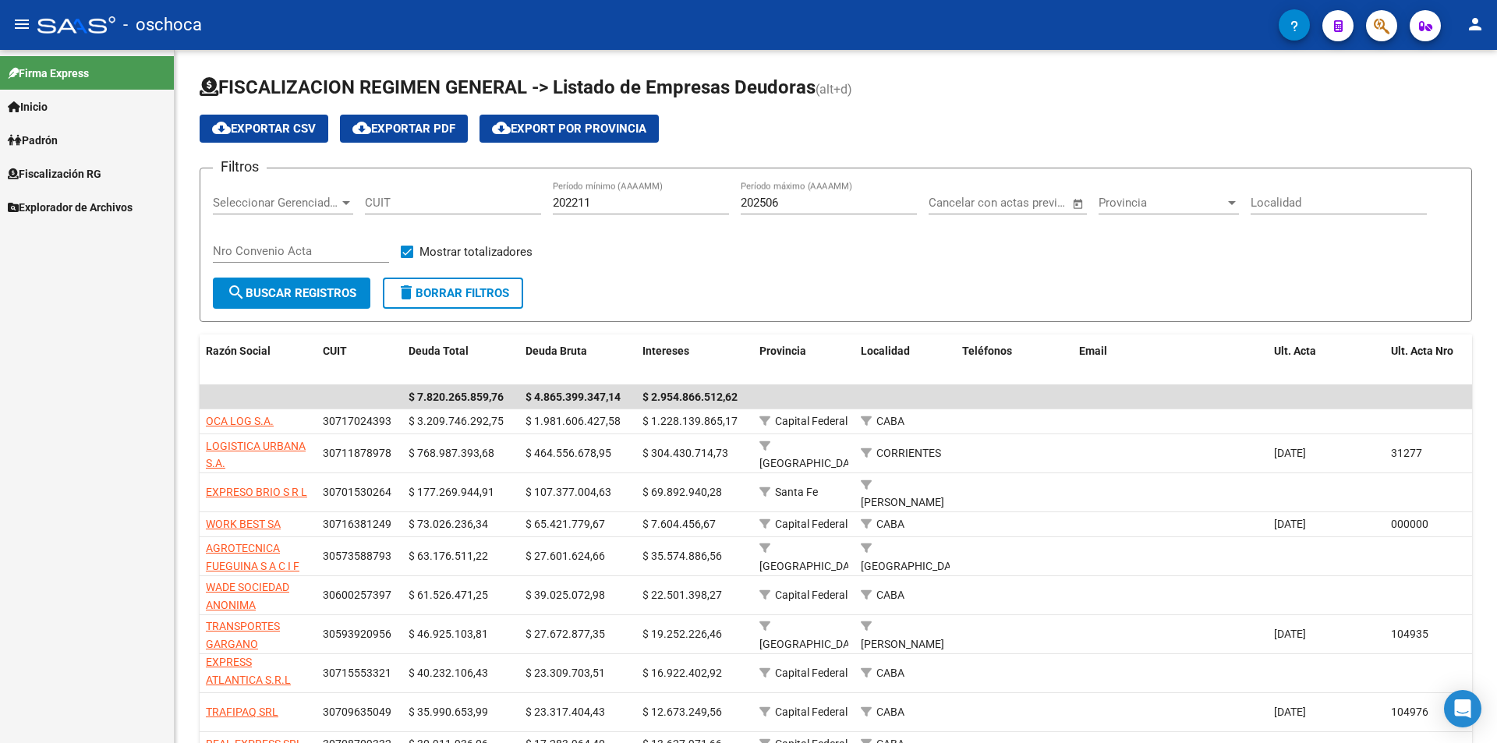
click at [76, 147] on link "Padrón" at bounding box center [87, 140] width 174 height 34
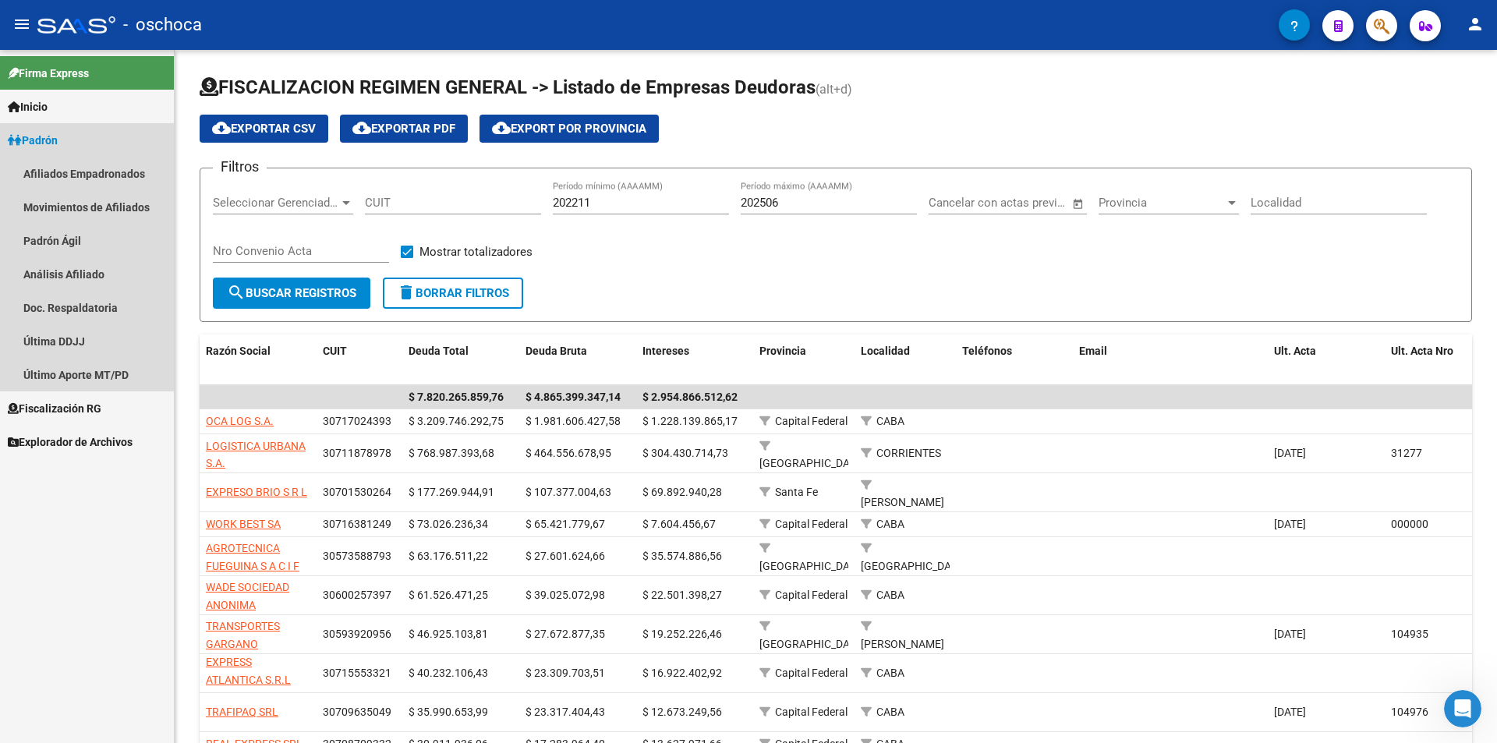
click at [33, 132] on span "Padrón" at bounding box center [33, 140] width 50 height 17
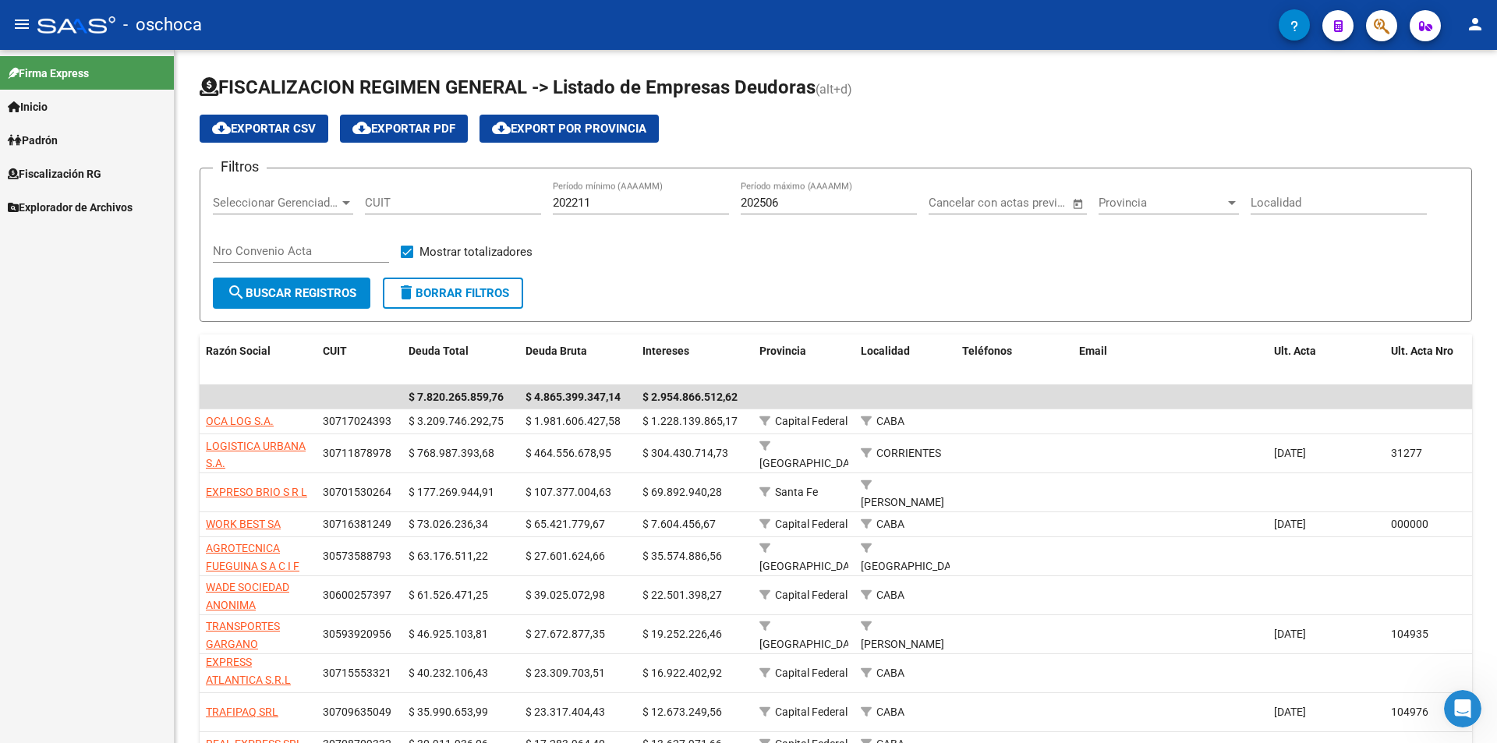
click at [51, 172] on span "Fiscalización RG" at bounding box center [55, 173] width 94 height 17
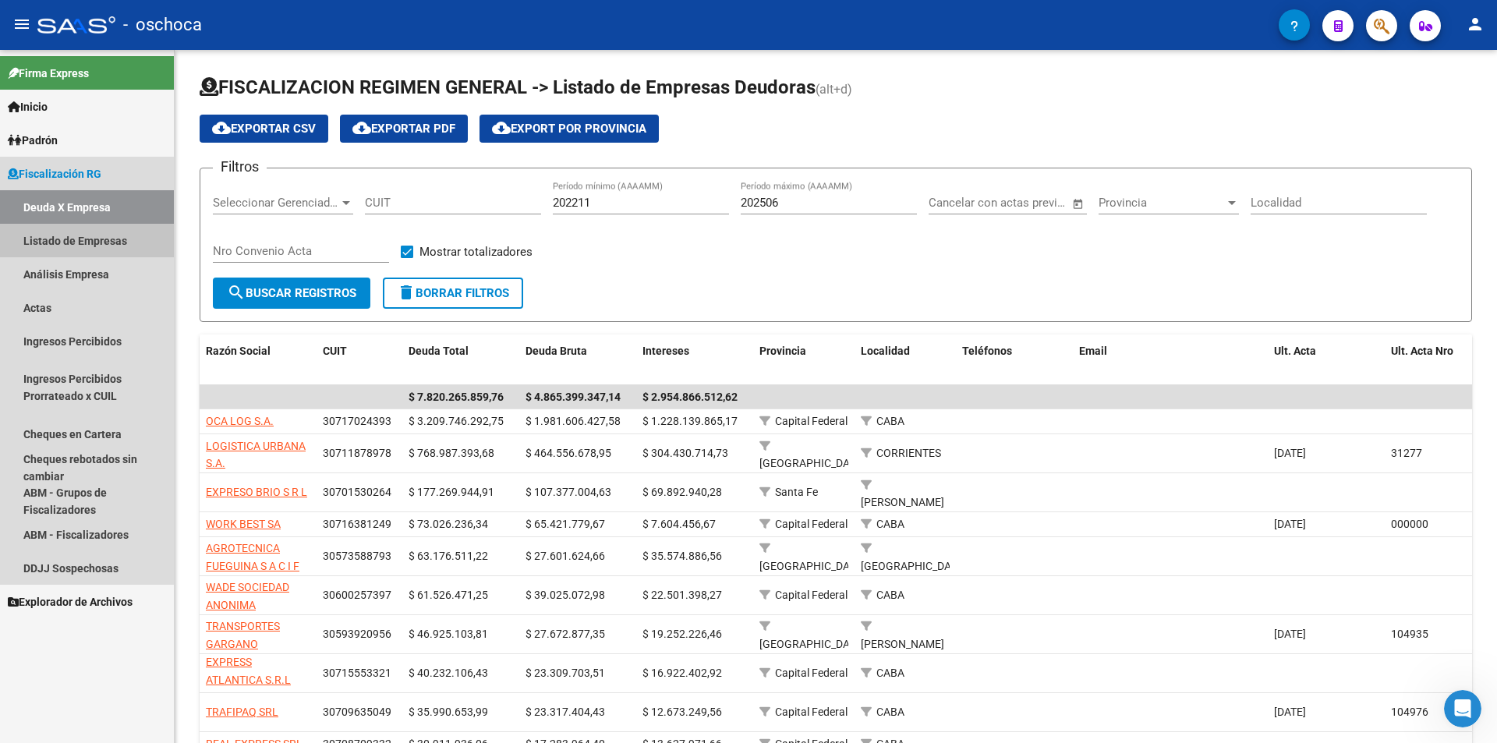
click at [79, 241] on link "Listado de Empresas" at bounding box center [87, 241] width 174 height 34
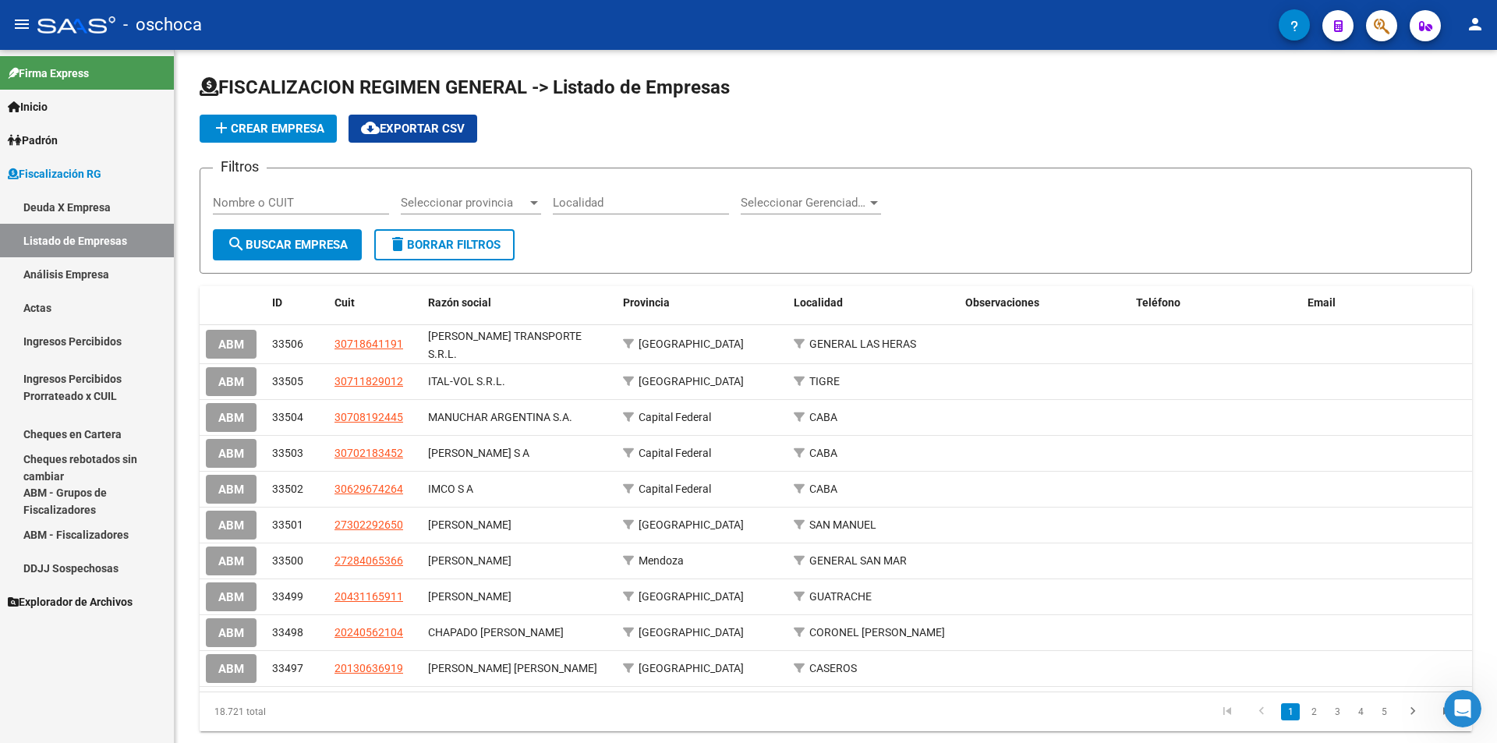
click at [79, 273] on link "Análisis Empresa" at bounding box center [87, 274] width 174 height 34
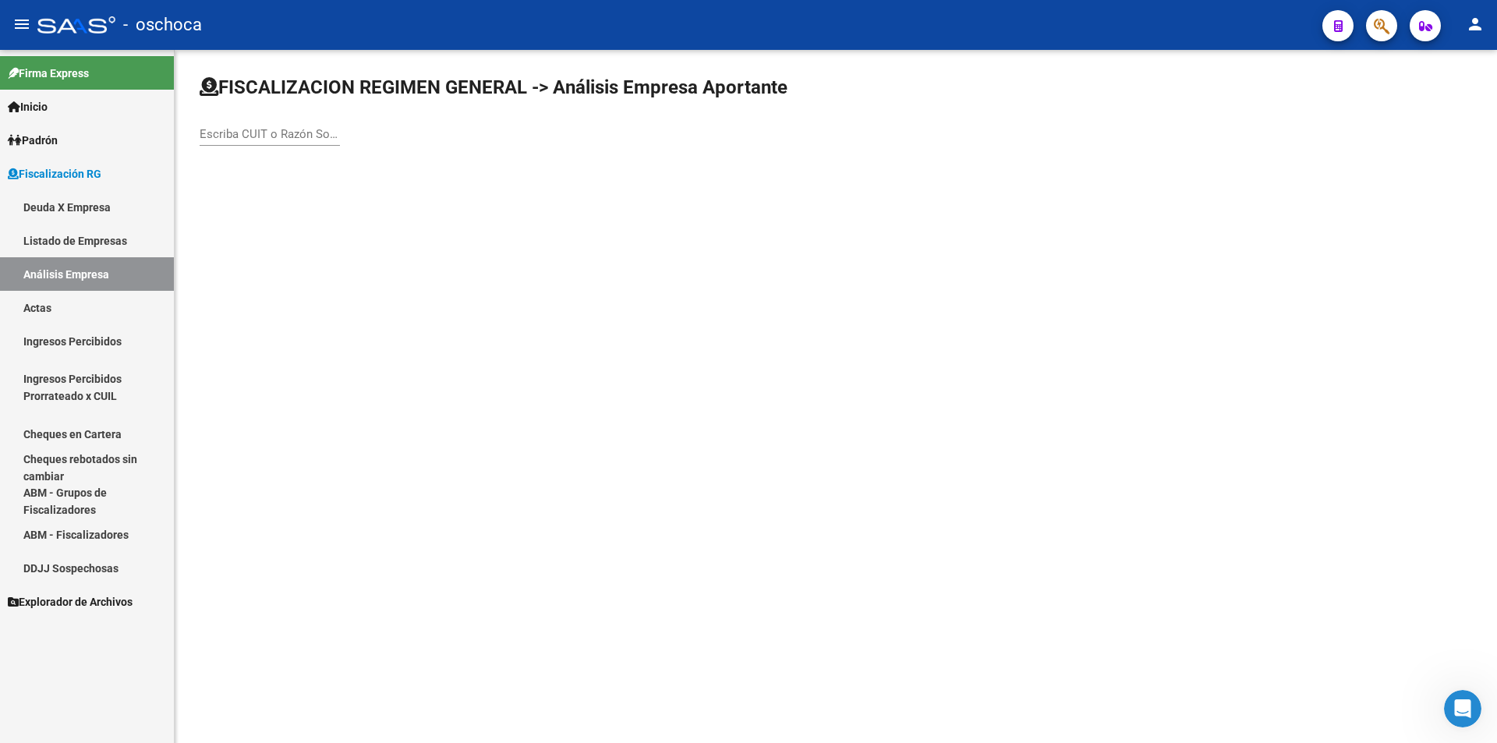
drag, startPoint x: 310, startPoint y: 139, endPoint x: 377, endPoint y: 133, distance: 67.4
click at [313, 139] on input "Escriba CUIT o Razón Social para buscar" at bounding box center [270, 134] width 140 height 14
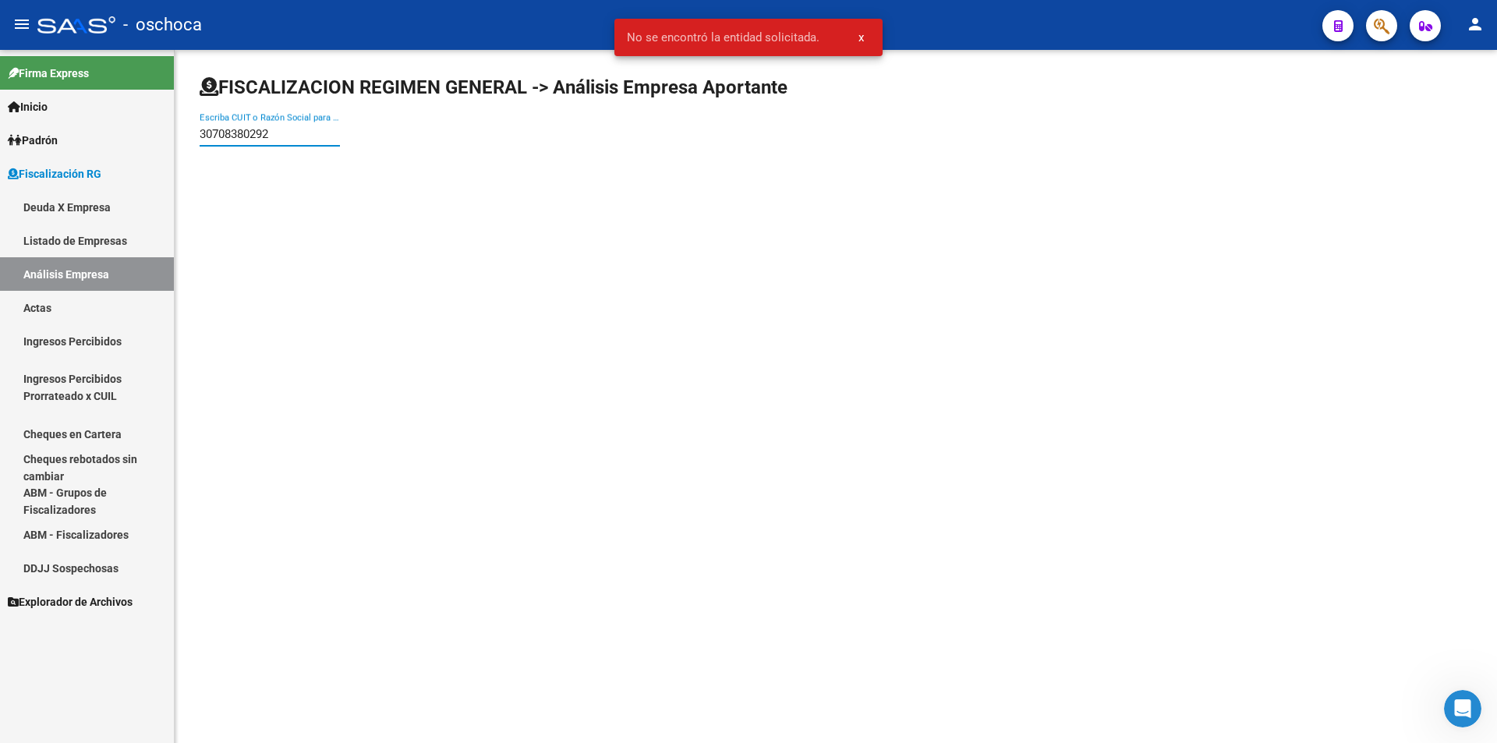
type input "30708380292"
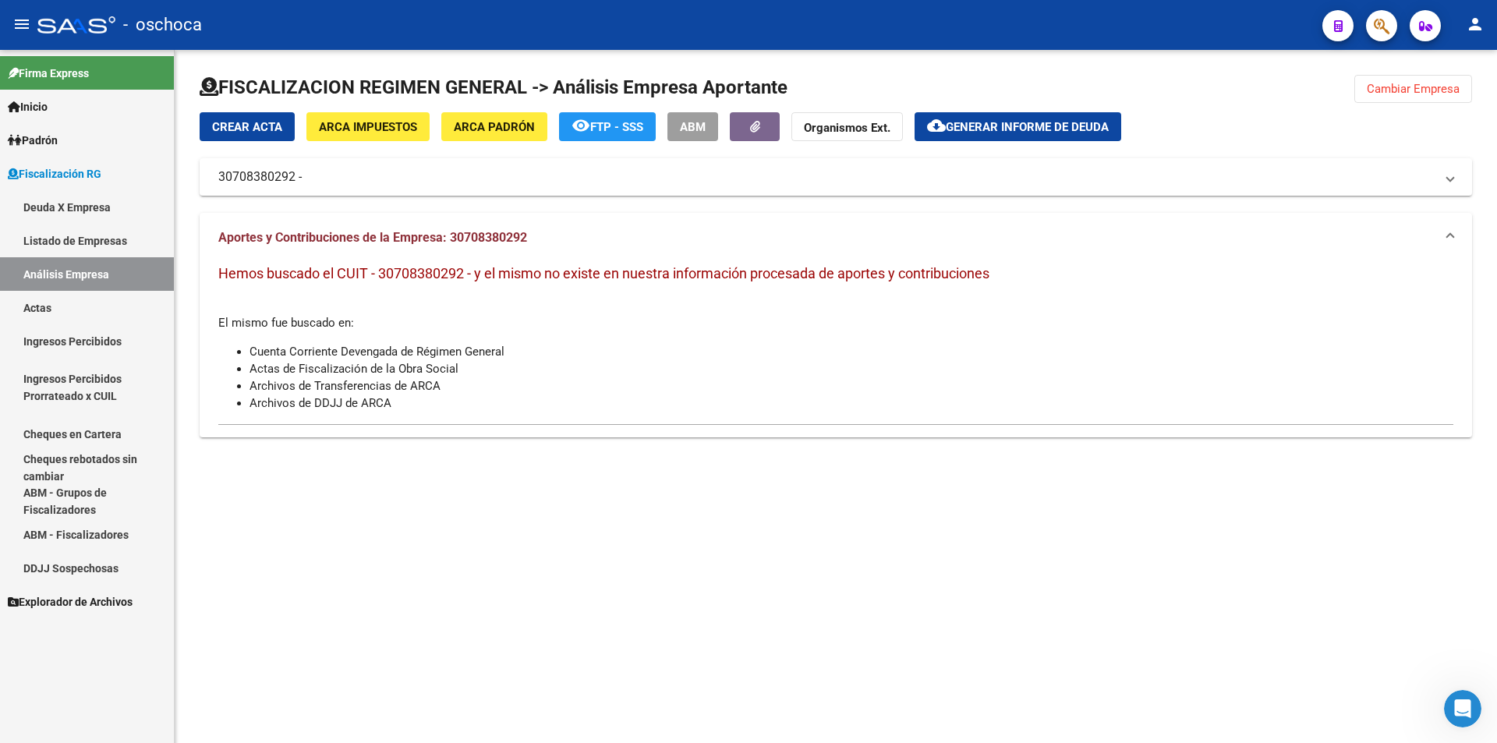
click at [70, 209] on link "Deuda X Empresa" at bounding box center [87, 207] width 174 height 34
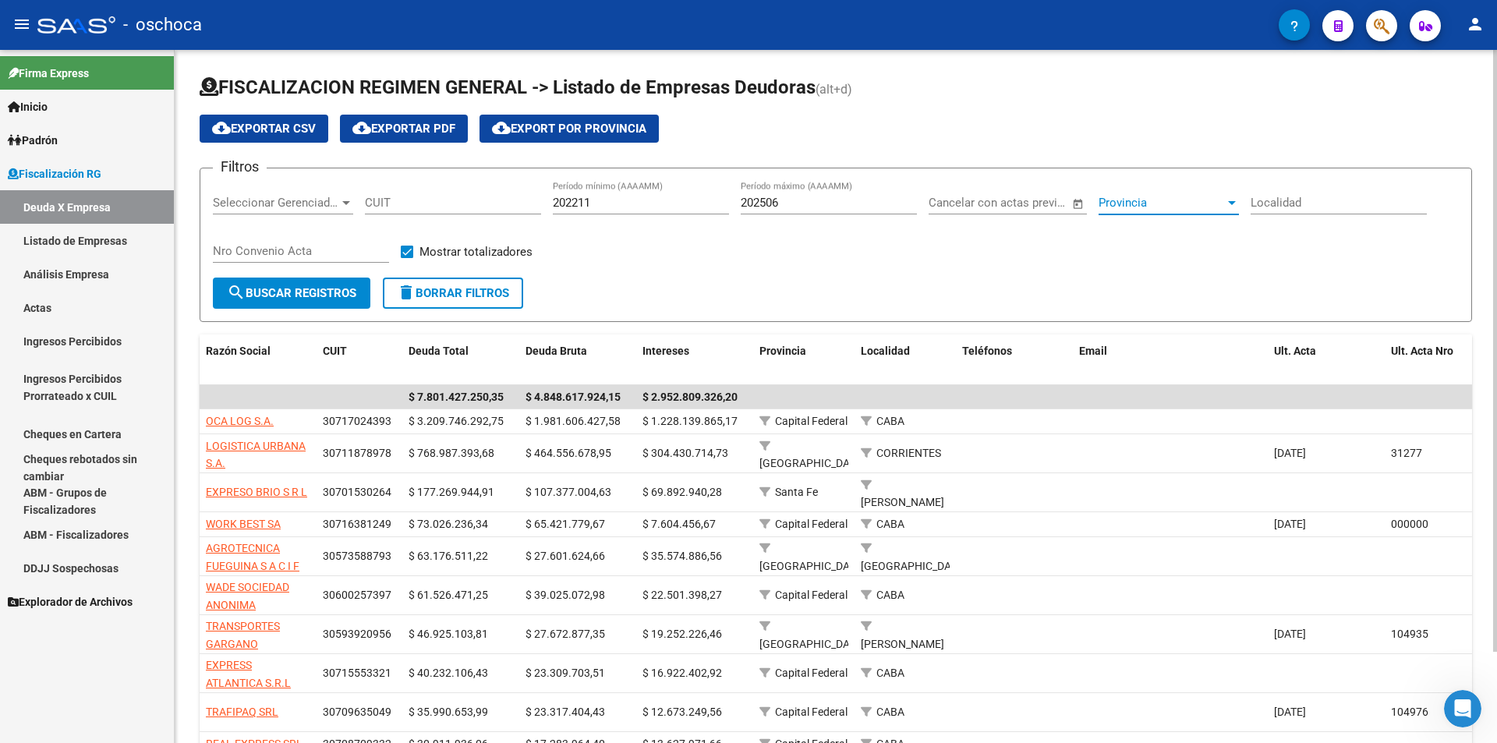
click at [1232, 202] on div at bounding box center [1232, 203] width 8 height 4
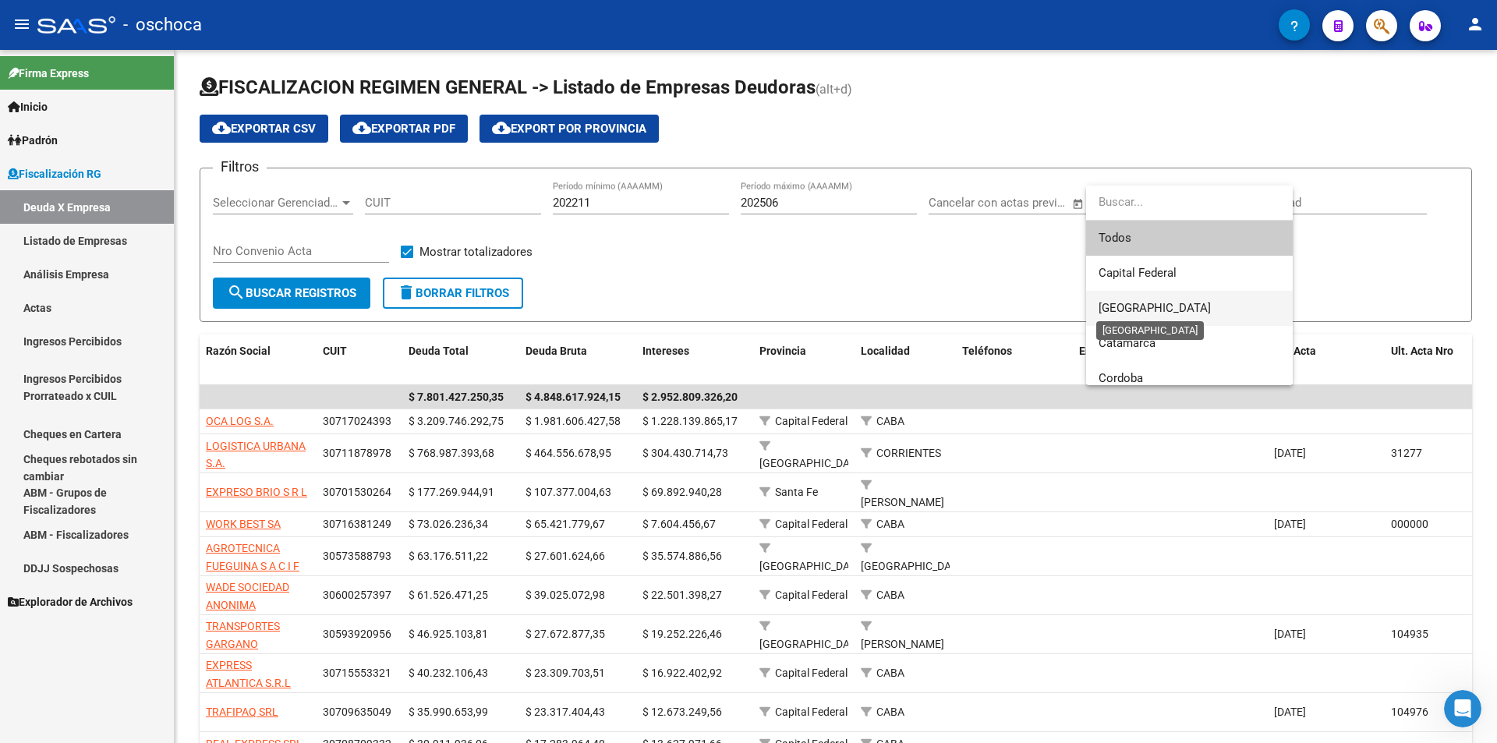
click at [1157, 312] on span "[GEOGRAPHIC_DATA]" at bounding box center [1155, 308] width 112 height 14
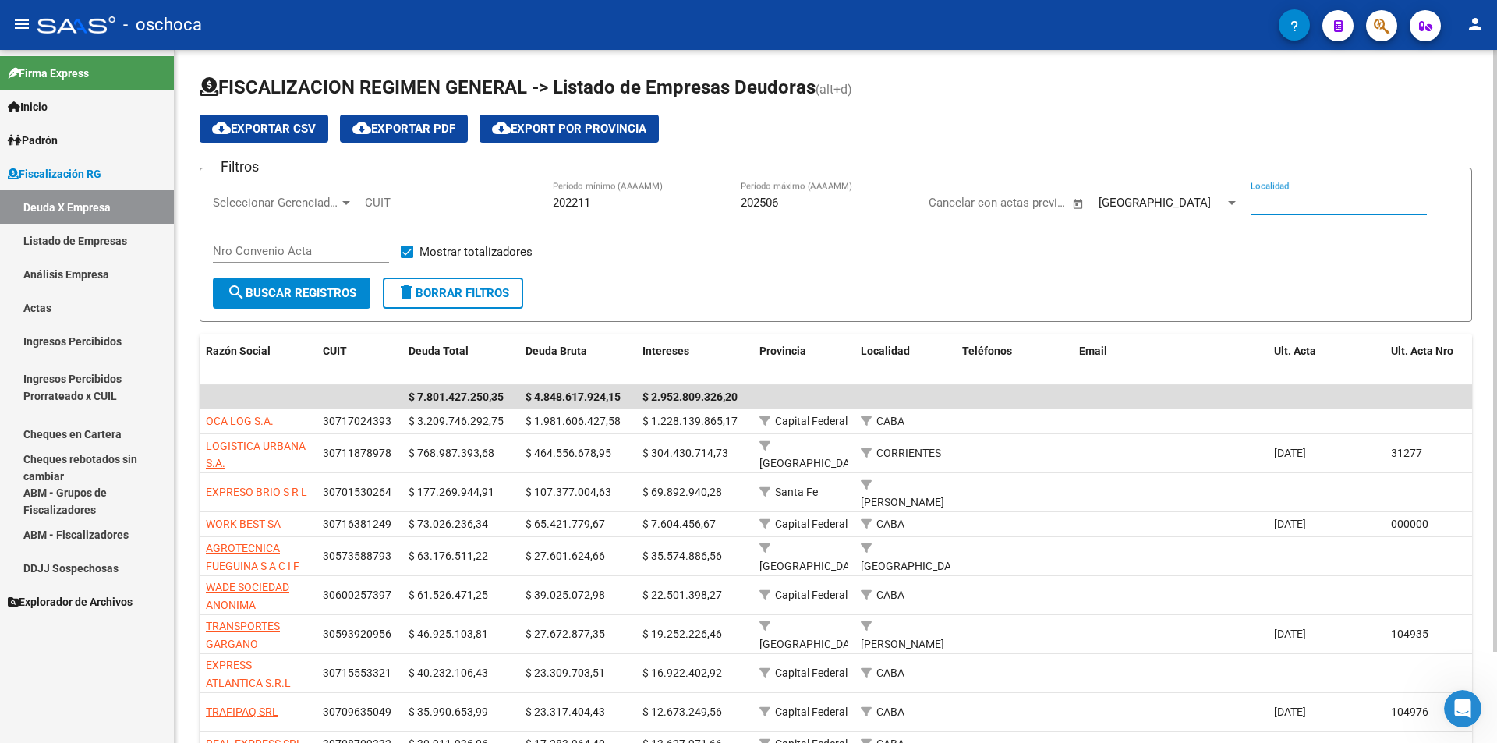
drag, startPoint x: 1263, startPoint y: 203, endPoint x: 1291, endPoint y: 207, distance: 28.3
click at [1263, 202] on input "Localidad" at bounding box center [1339, 203] width 176 height 14
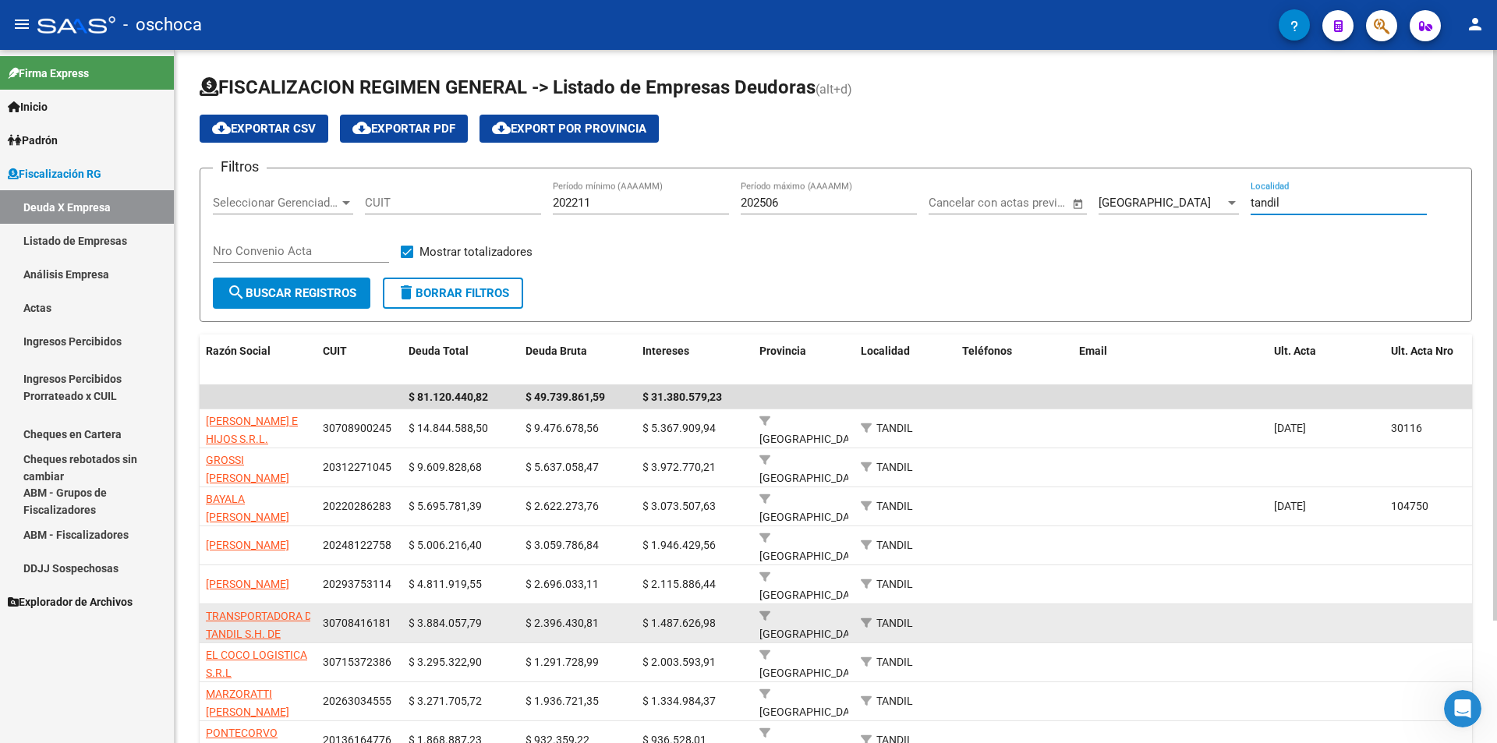
scroll to position [78, 0]
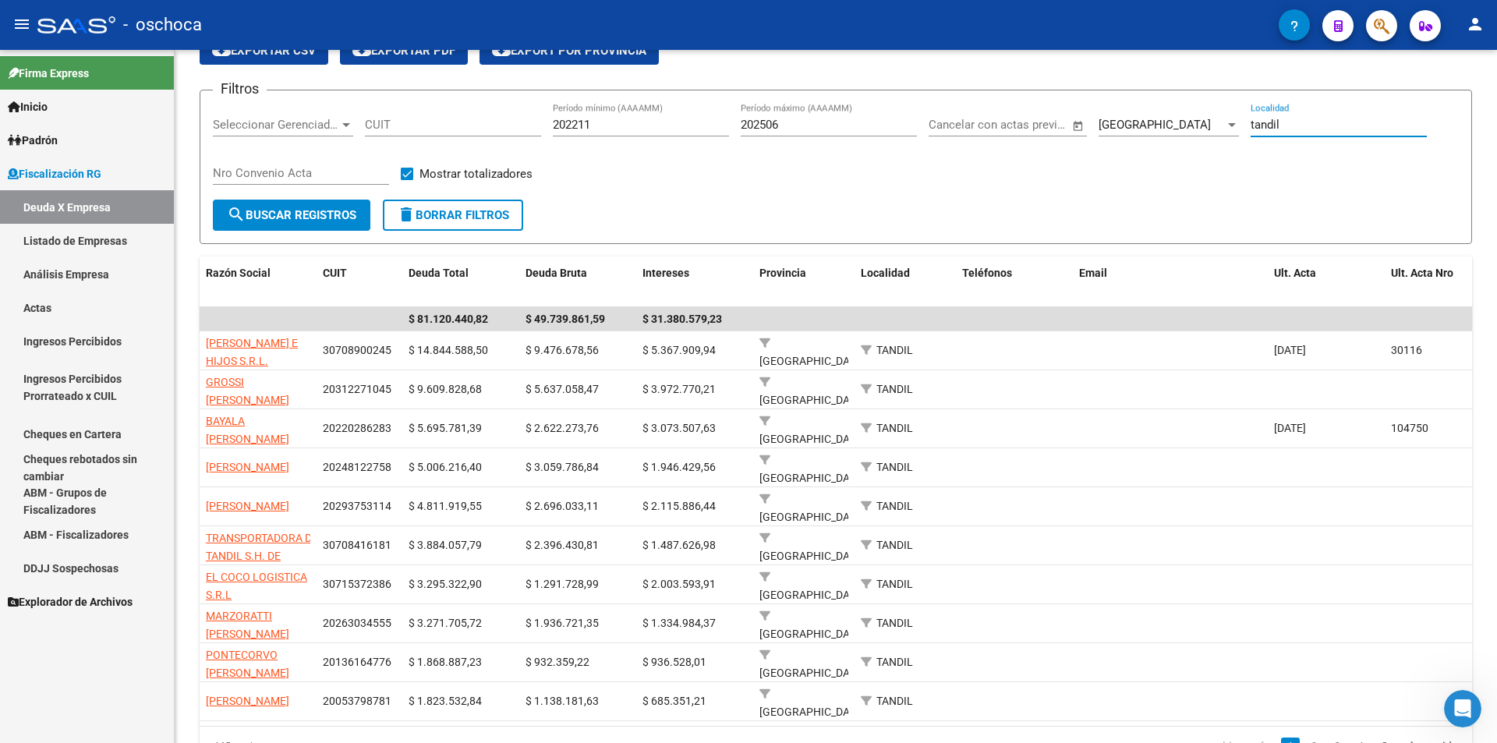
type input "tandil"
